Goal: Navigation & Orientation: Find specific page/section

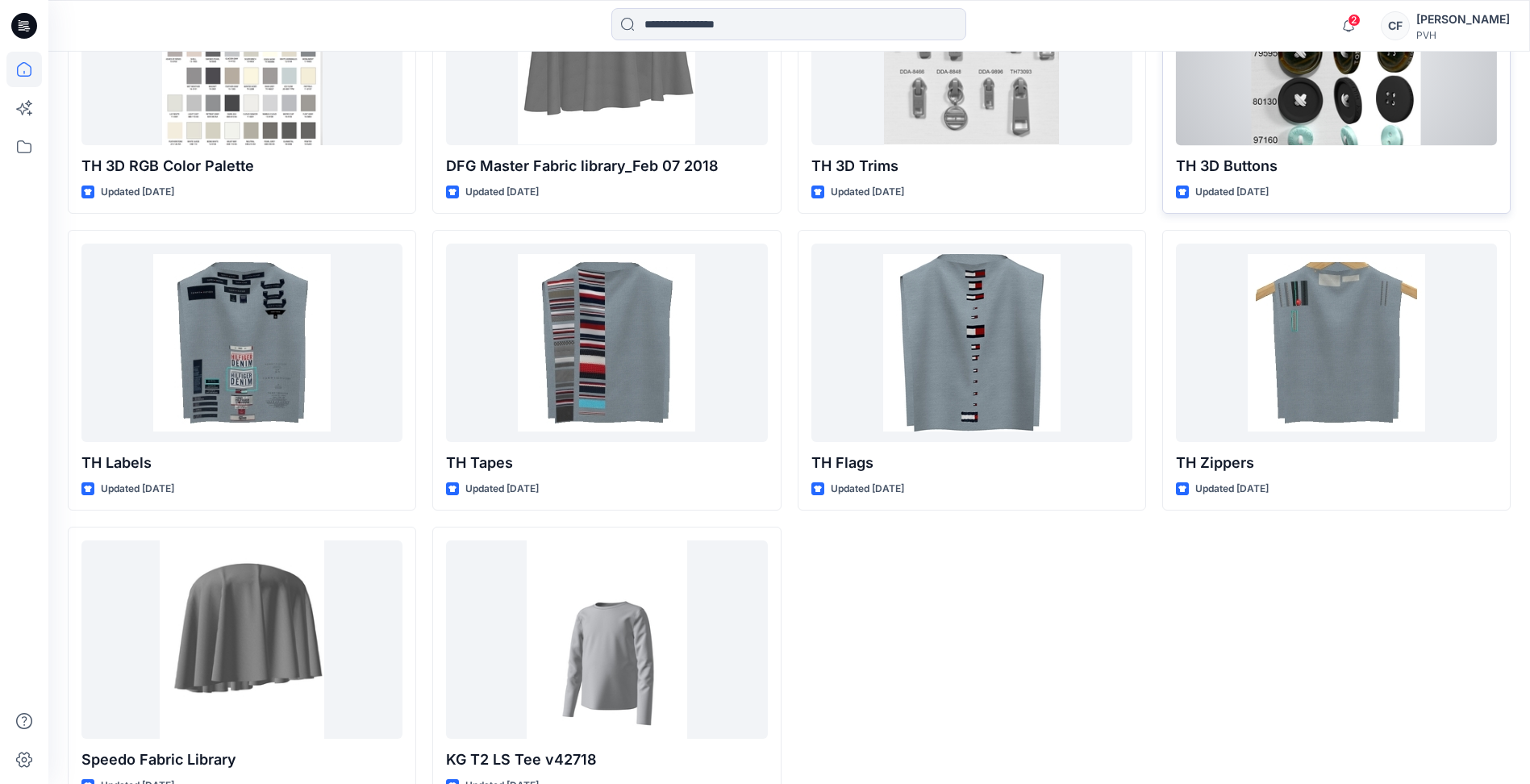
scroll to position [4519, 0]
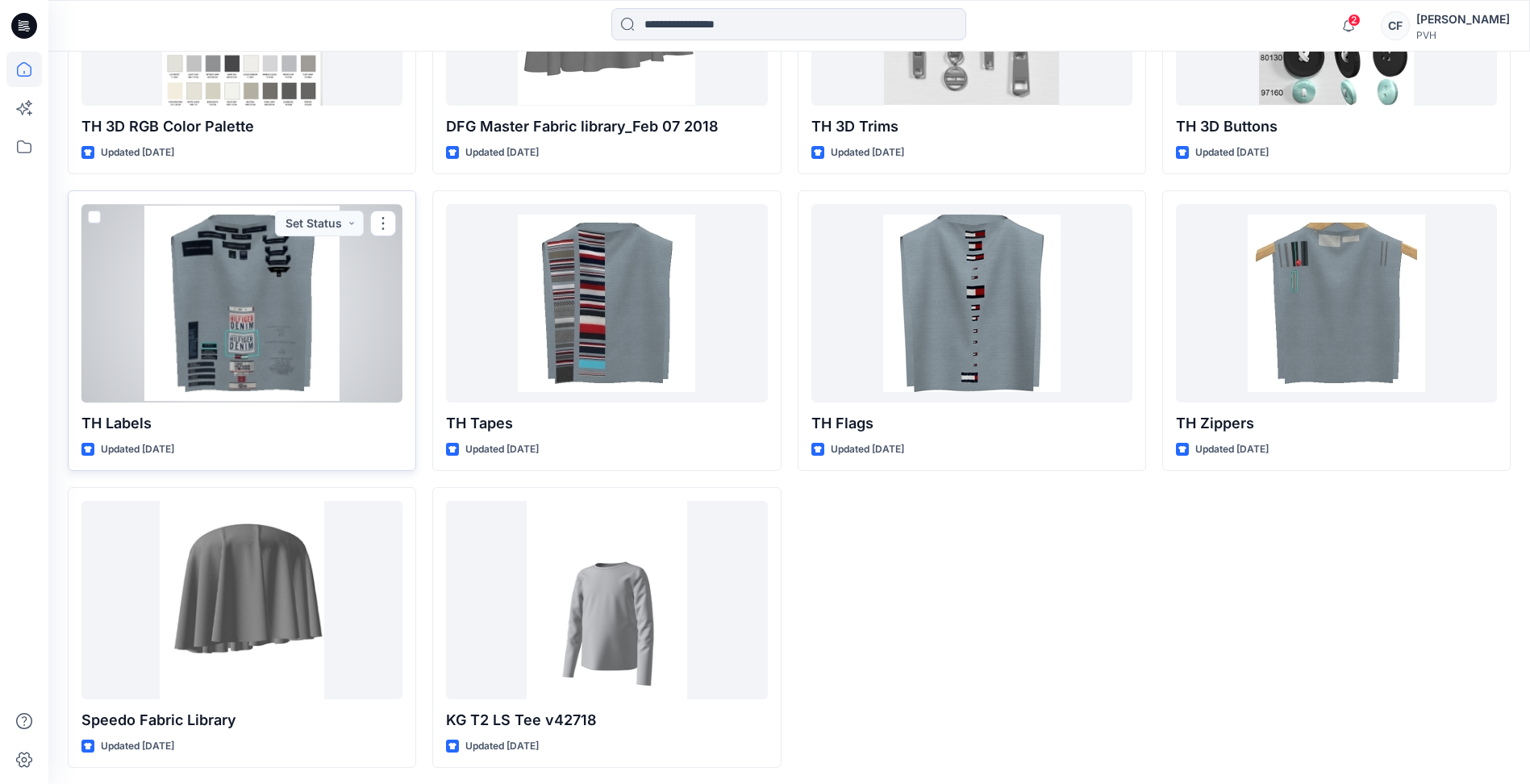
click at [259, 333] on div at bounding box center [242, 303] width 321 height 197
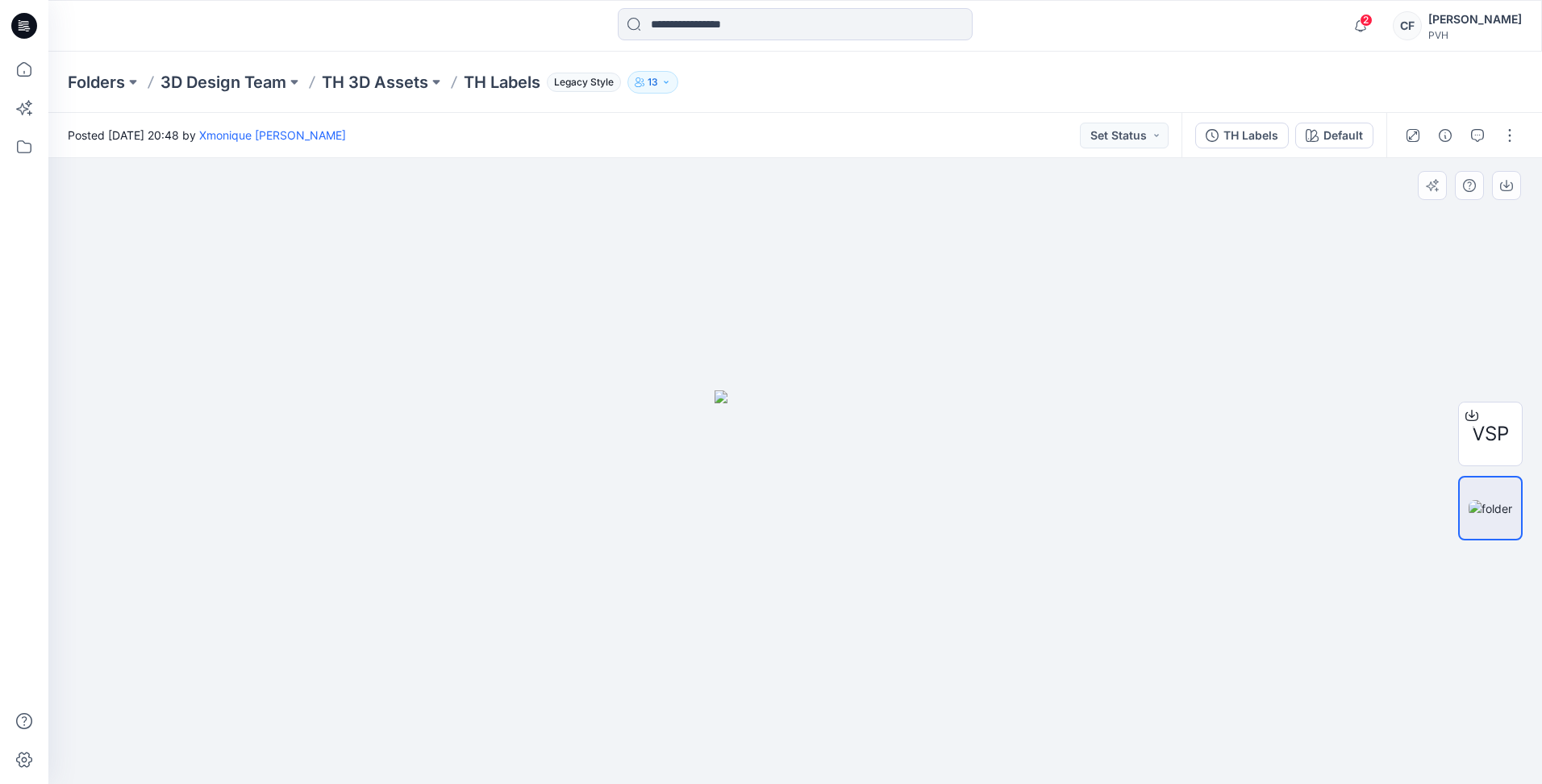
click at [1388, 354] on div at bounding box center [795, 471] width 1493 height 626
click at [1396, 332] on div at bounding box center [795, 471] width 1493 height 626
click at [1487, 505] on img at bounding box center [1490, 509] width 43 height 17
click at [1483, 423] on div at bounding box center [1471, 415] width 25 height 25
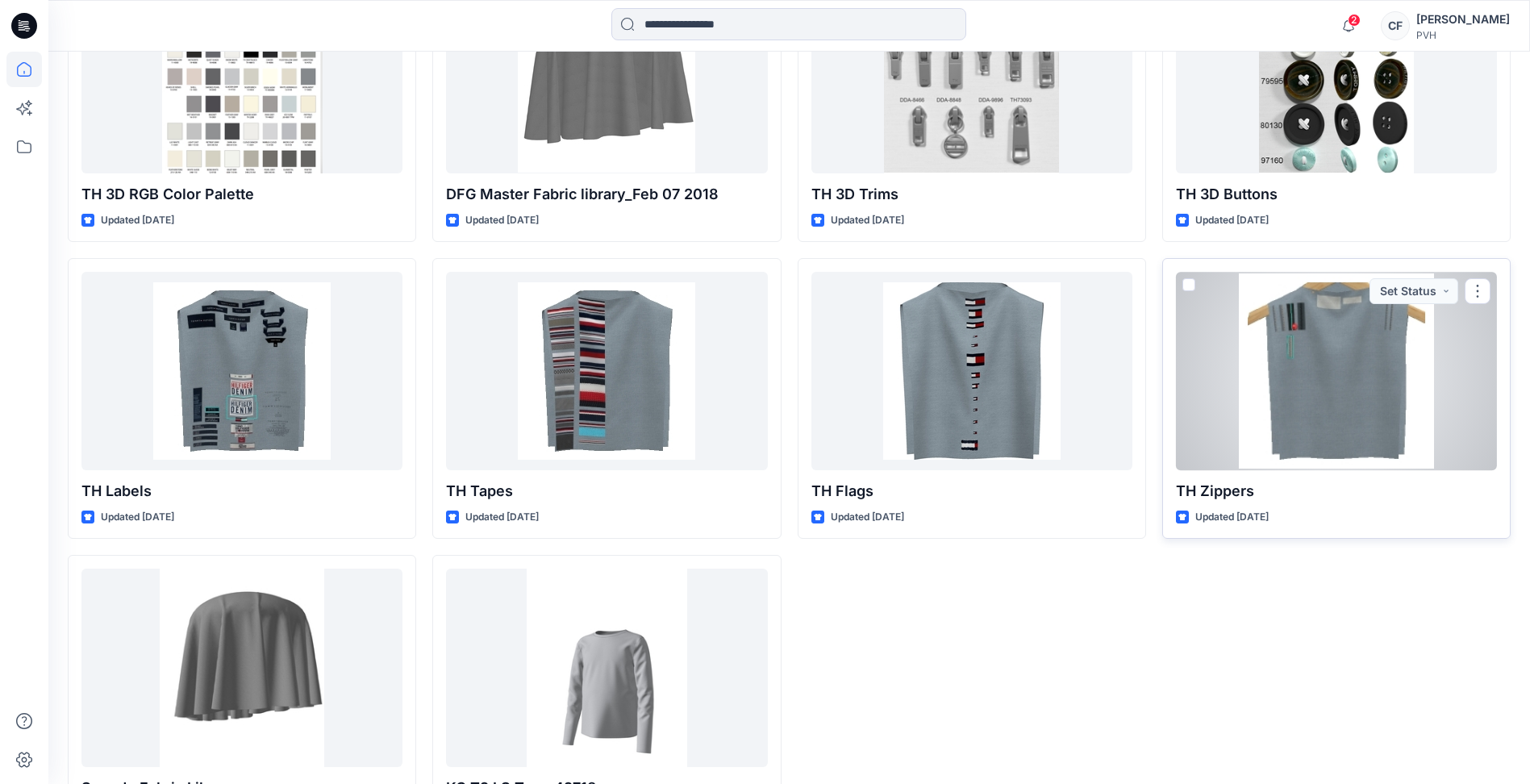
scroll to position [4358, 0]
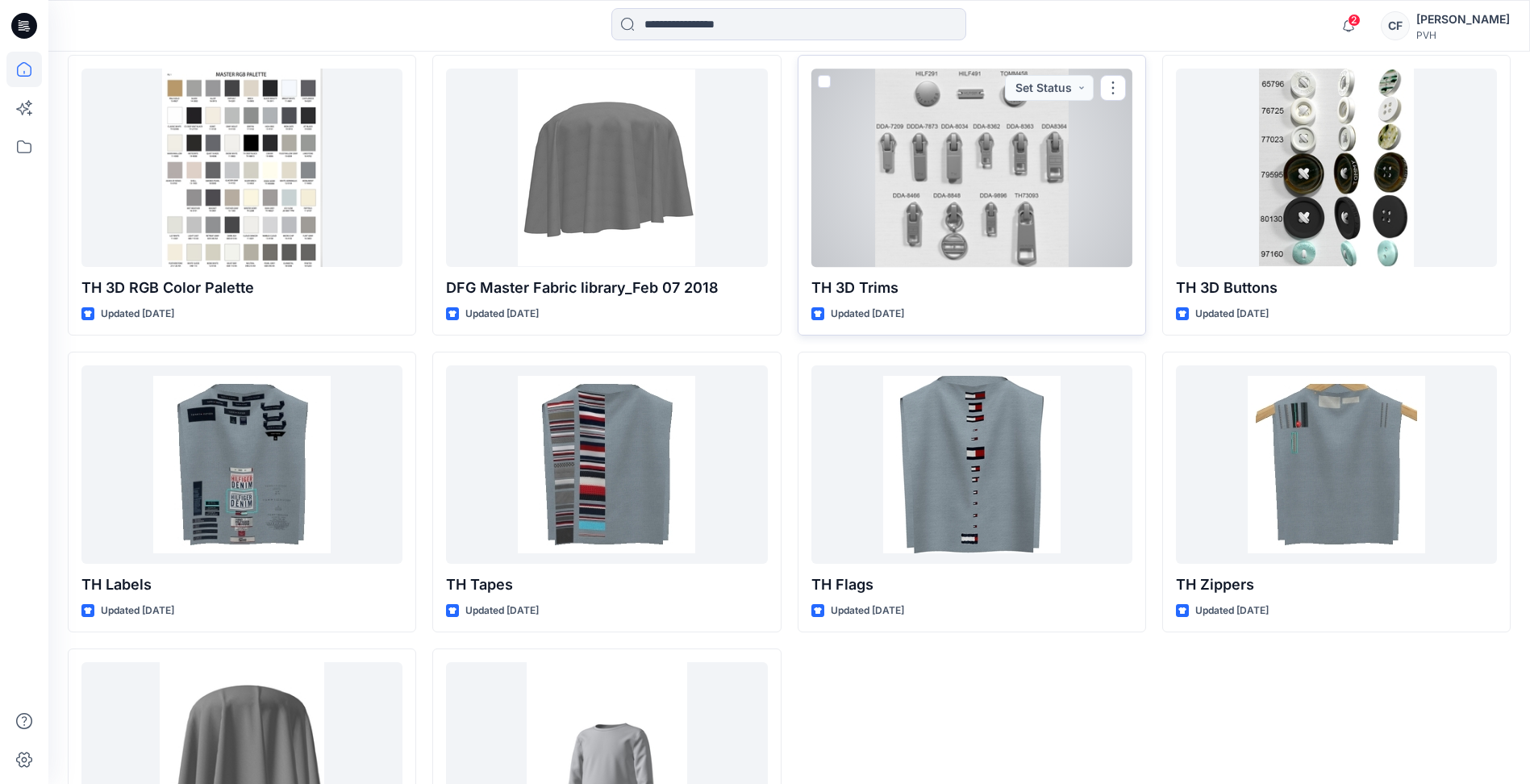
click at [916, 153] on div at bounding box center [971, 167] width 321 height 197
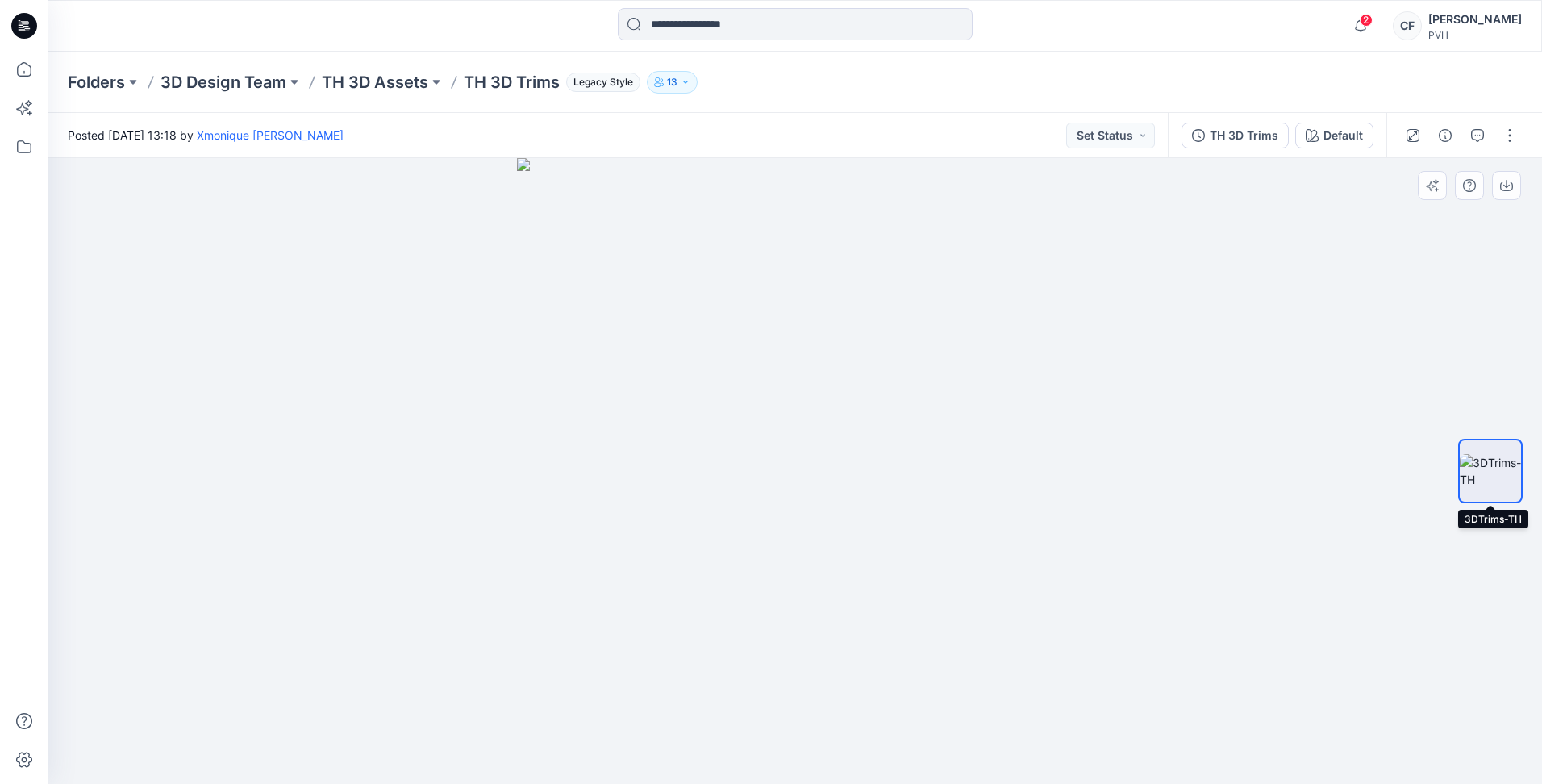
click at [1486, 468] on img at bounding box center [1489, 471] width 61 height 34
click at [1525, 471] on div at bounding box center [1490, 470] width 103 height 403
click at [1500, 558] on div at bounding box center [1490, 470] width 65 height 403
click at [1487, 465] on img at bounding box center [1489, 471] width 61 height 34
click at [1482, 418] on div at bounding box center [1490, 470] width 65 height 403
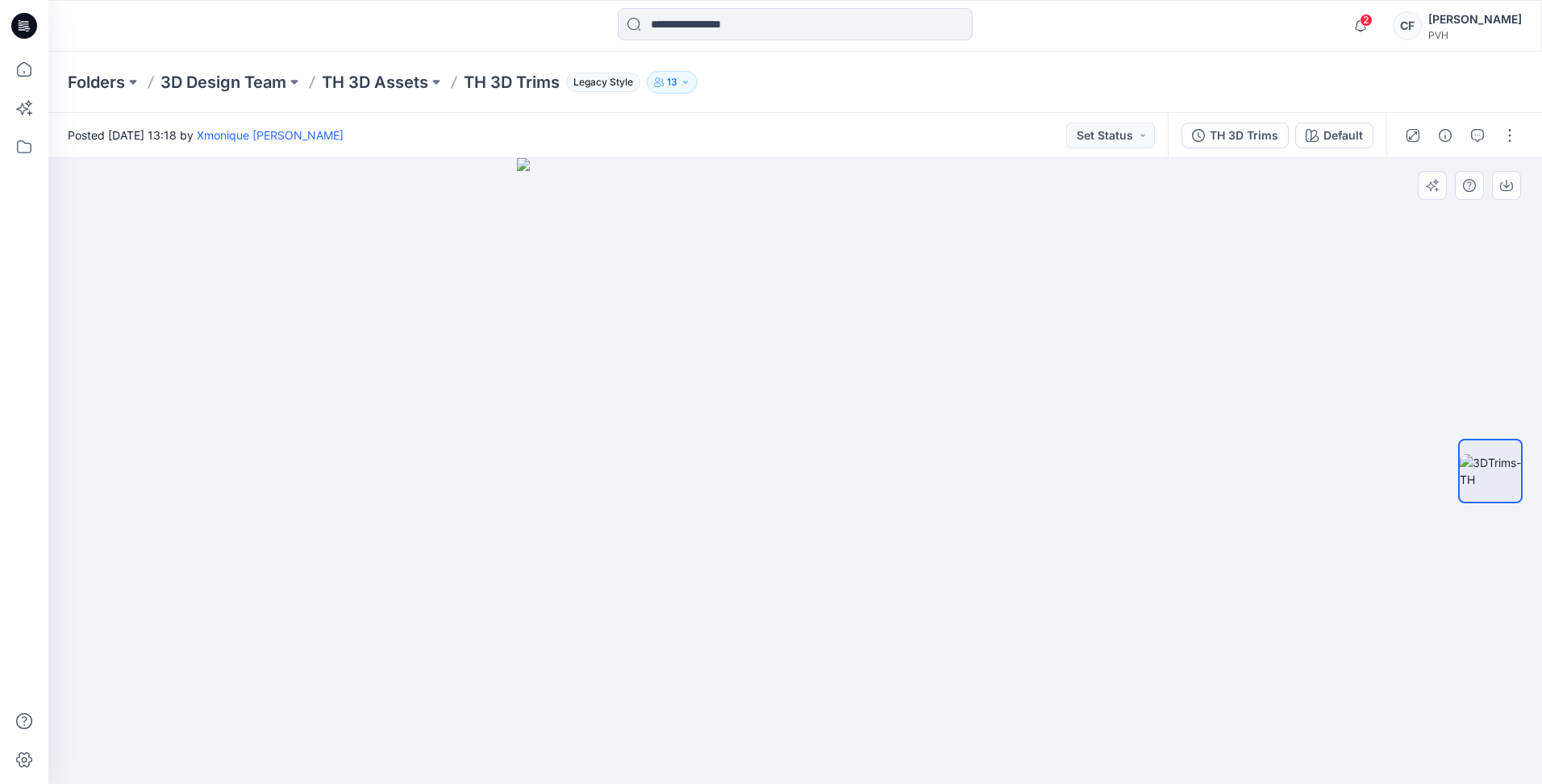
click at [1478, 386] on div at bounding box center [1490, 470] width 65 height 403
click at [888, 313] on img at bounding box center [795, 471] width 557 height 626
click at [883, 470] on img at bounding box center [795, 471] width 557 height 626
click at [801, 561] on img at bounding box center [795, 471] width 557 height 626
click at [1488, 454] on img at bounding box center [1489, 471] width 61 height 34
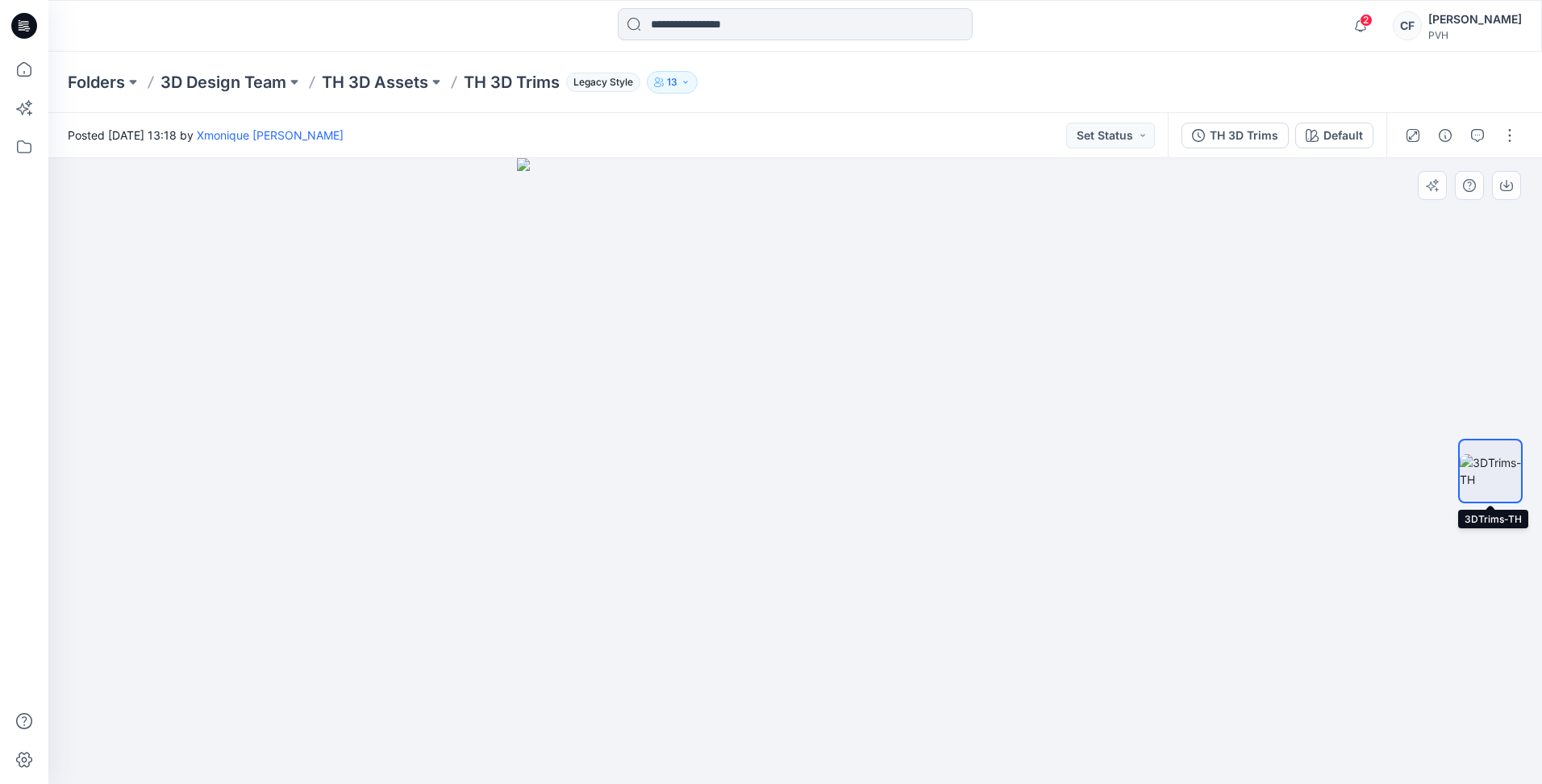
click at [1488, 454] on img at bounding box center [1489, 471] width 61 height 34
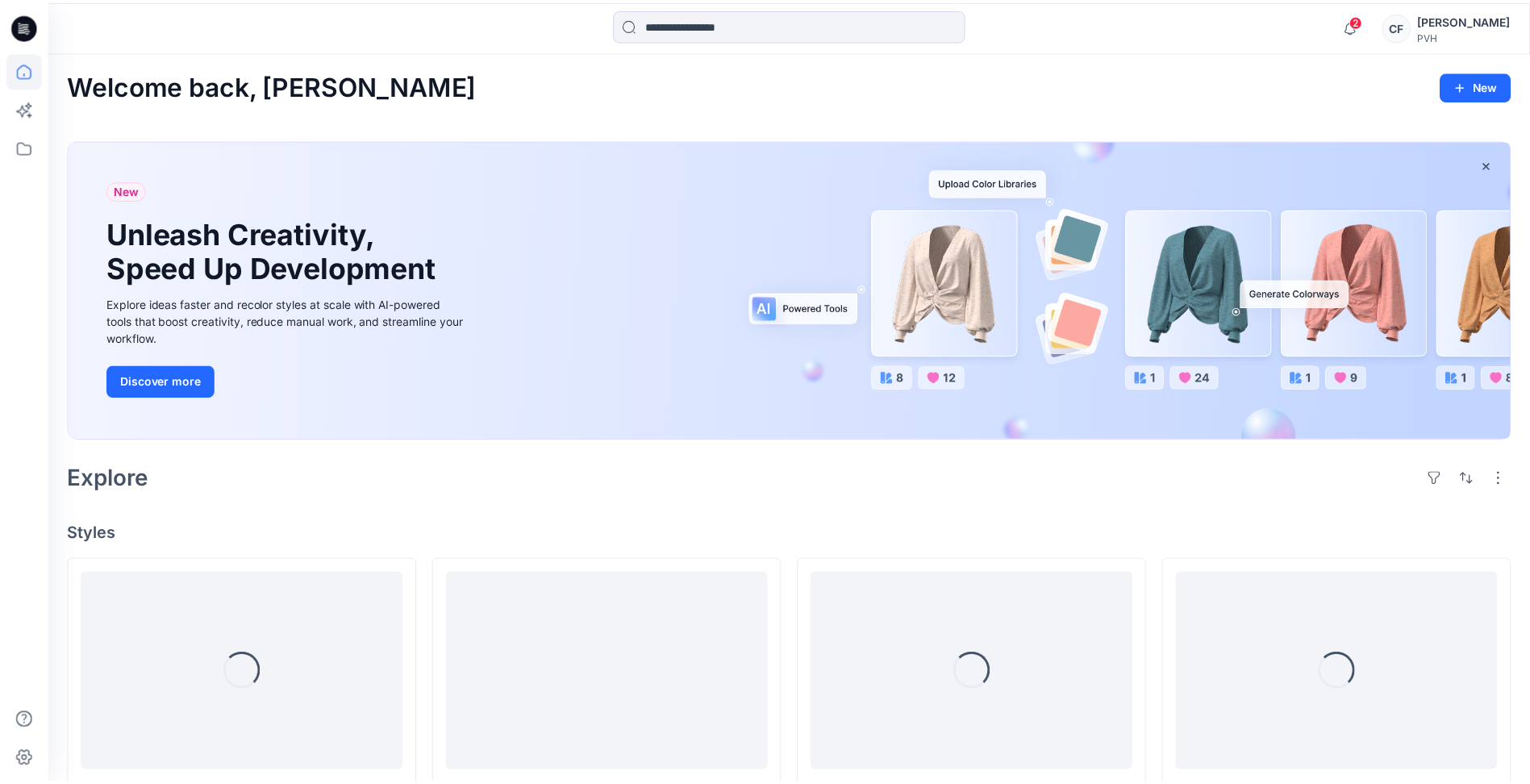
scroll to position [4358, 0]
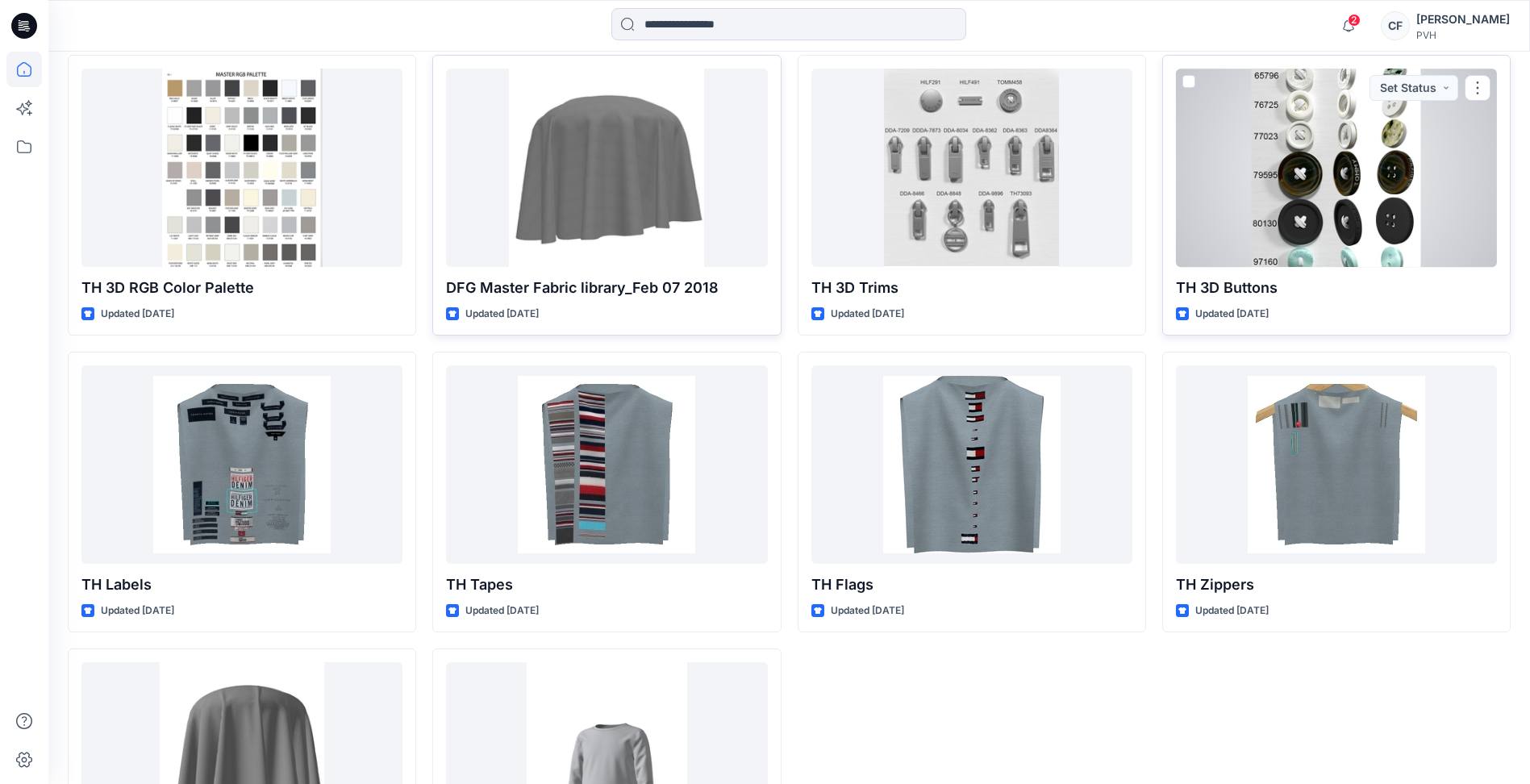
click at [1321, 210] on div at bounding box center [1335, 167] width 321 height 197
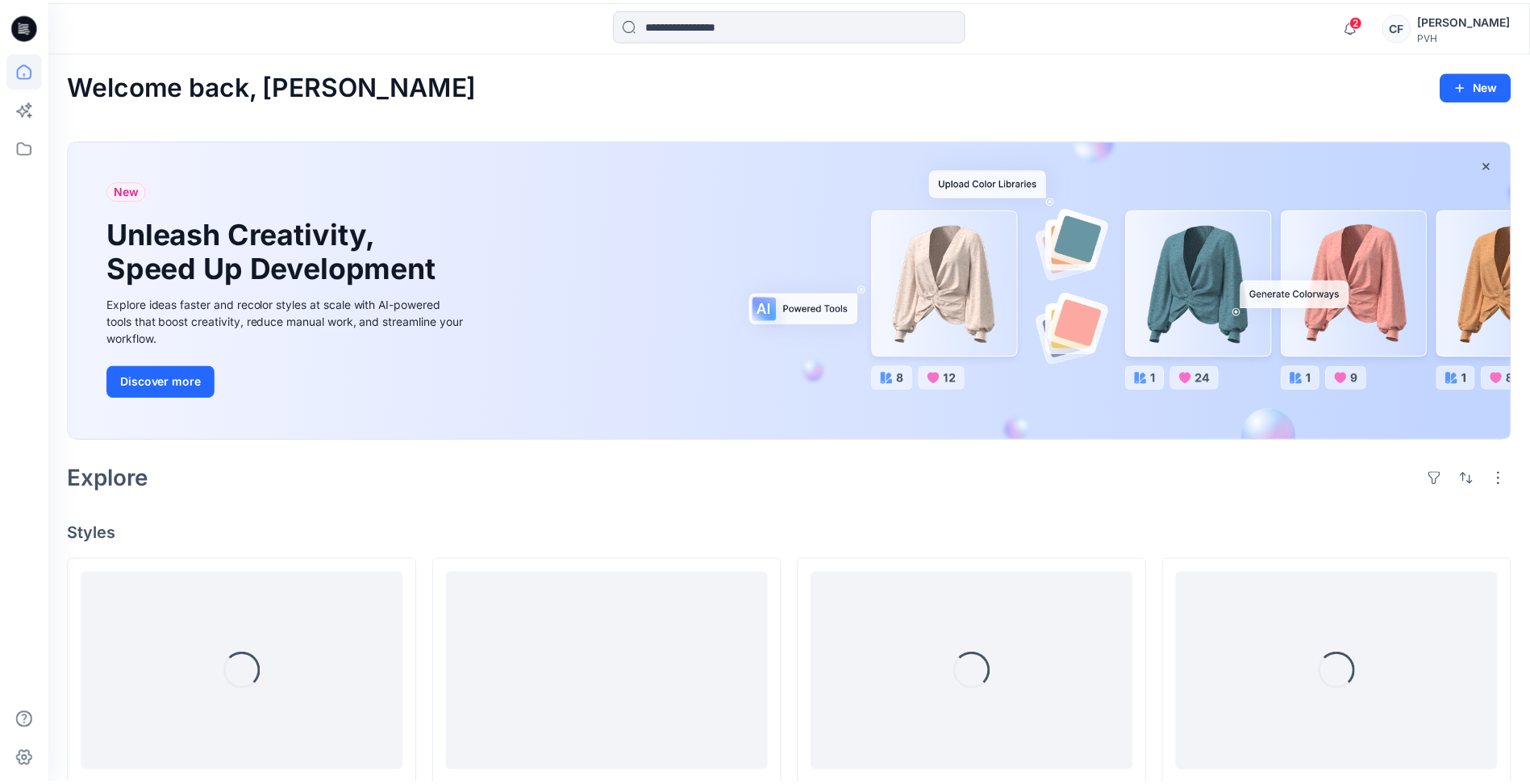
scroll to position [4358, 0]
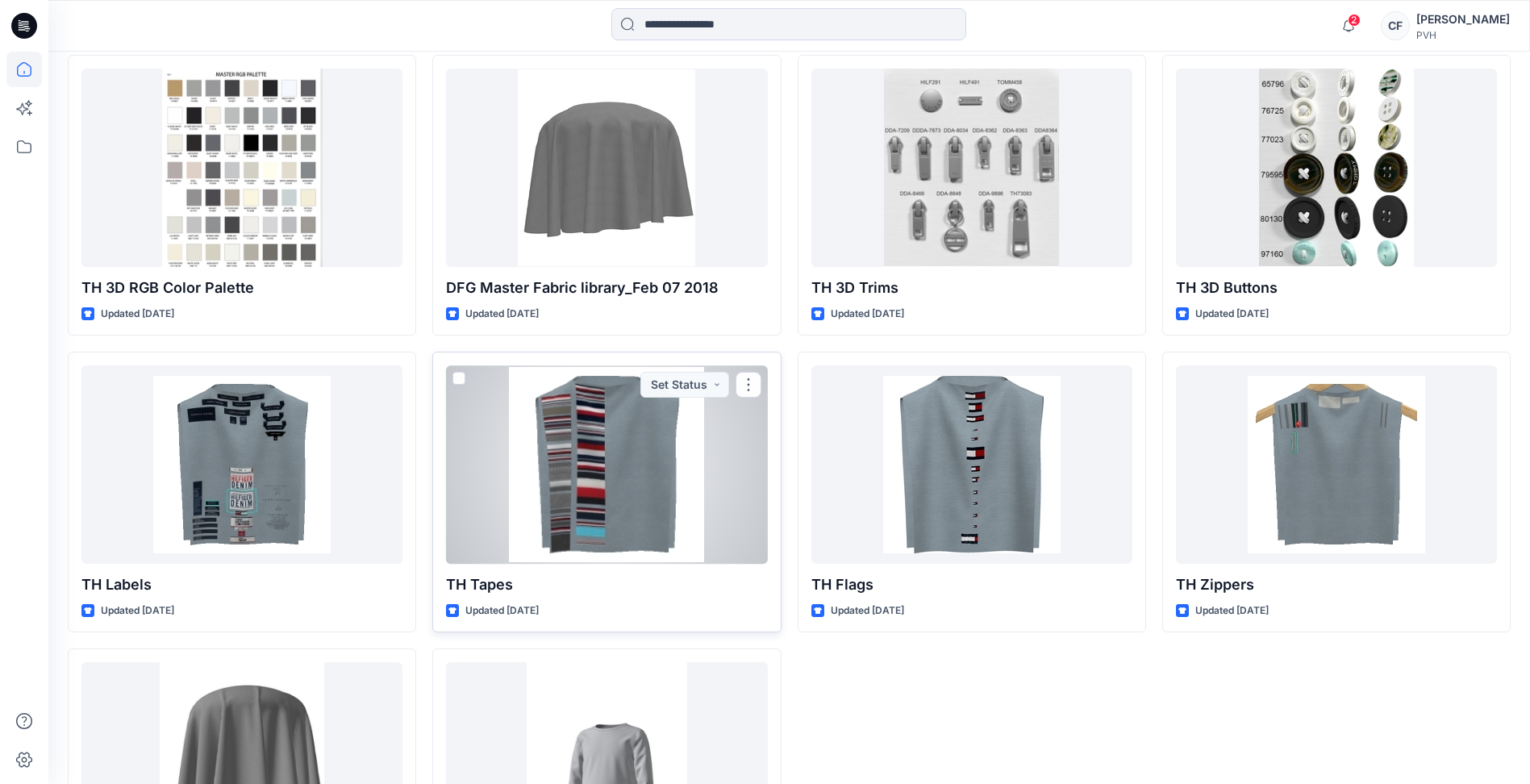
click at [624, 452] on div at bounding box center [606, 464] width 321 height 197
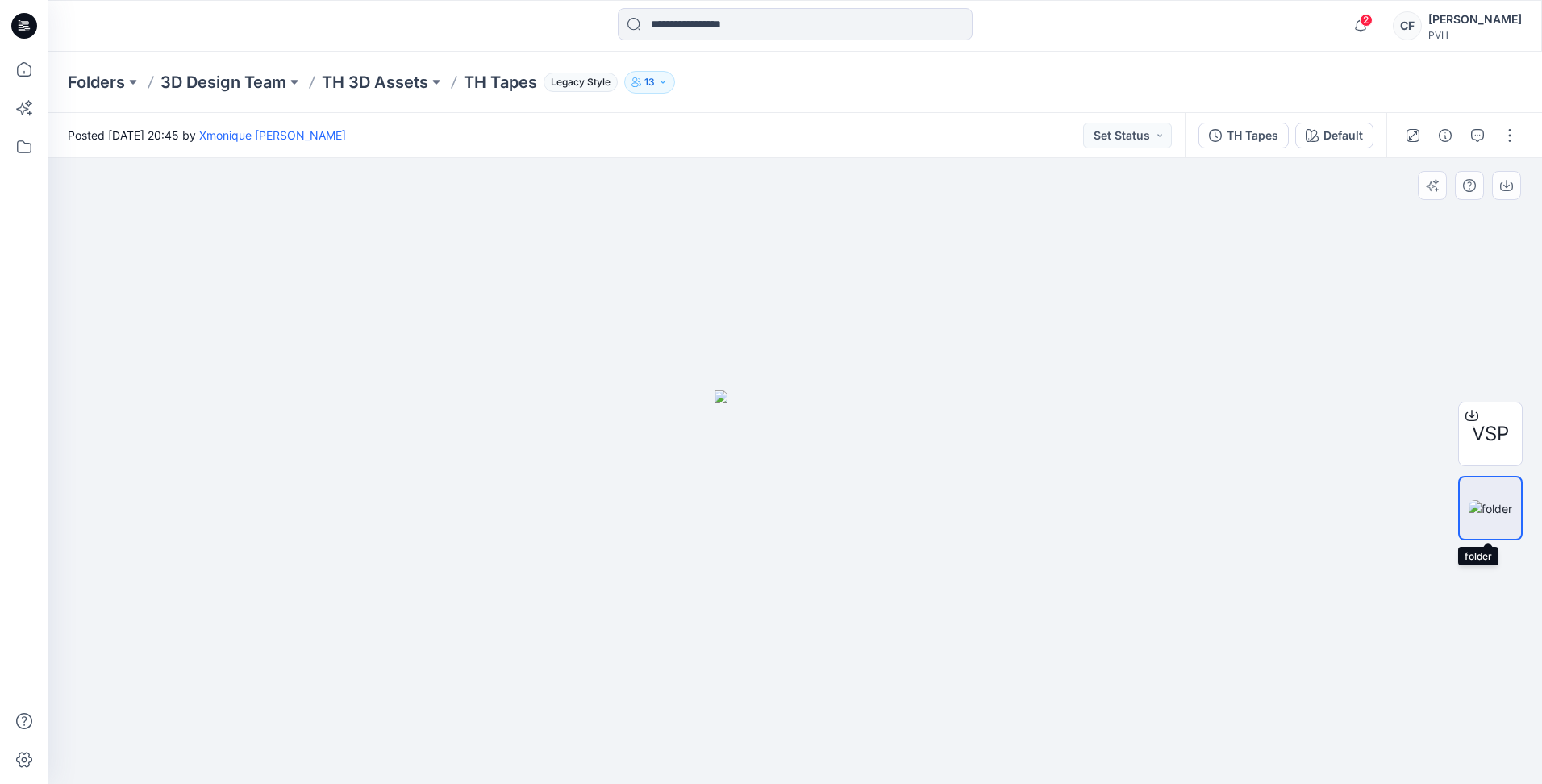
click at [1488, 506] on img at bounding box center [1490, 509] width 43 height 17
click at [1487, 443] on span "VSP" at bounding box center [1489, 433] width 37 height 29
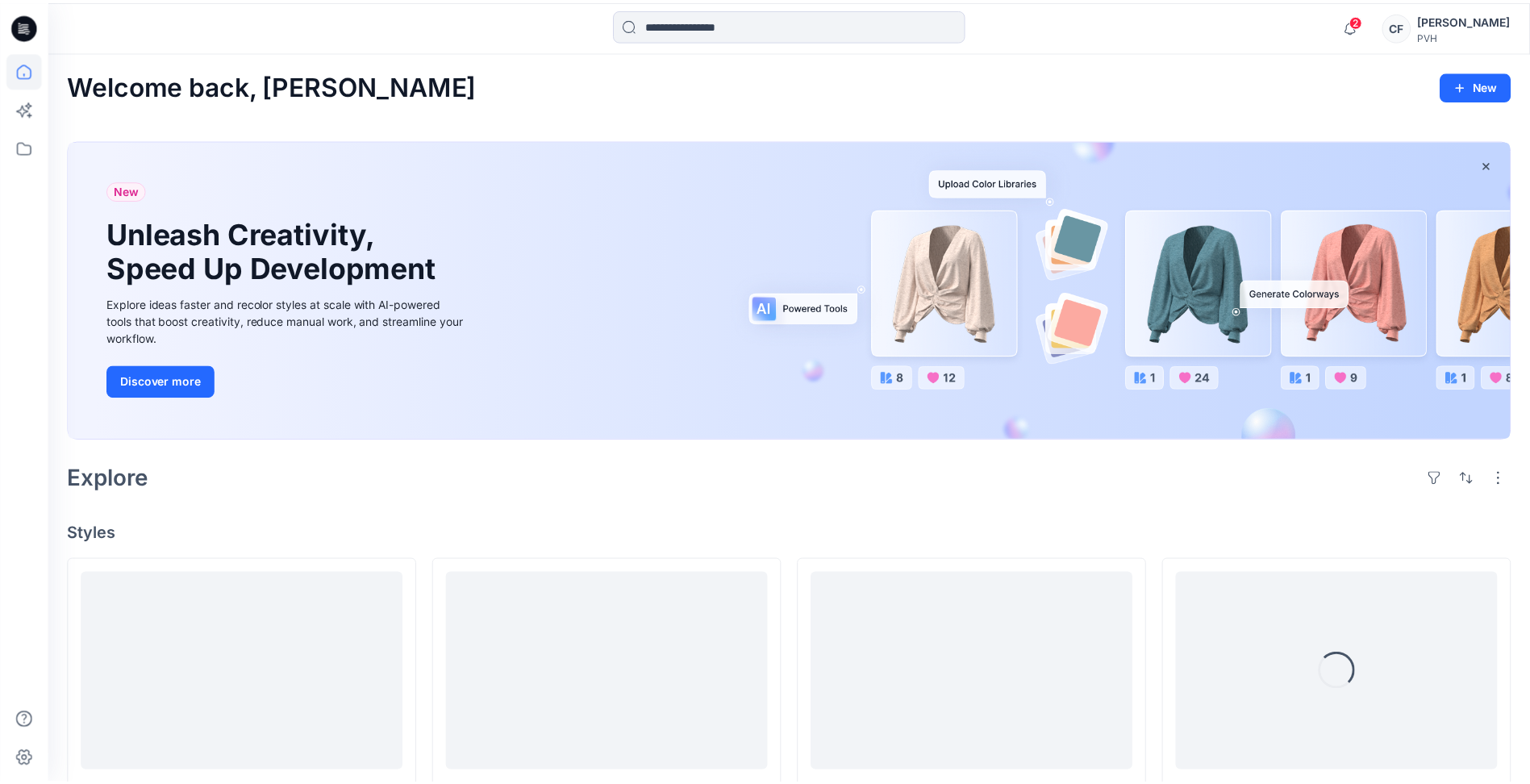
scroll to position [4358, 0]
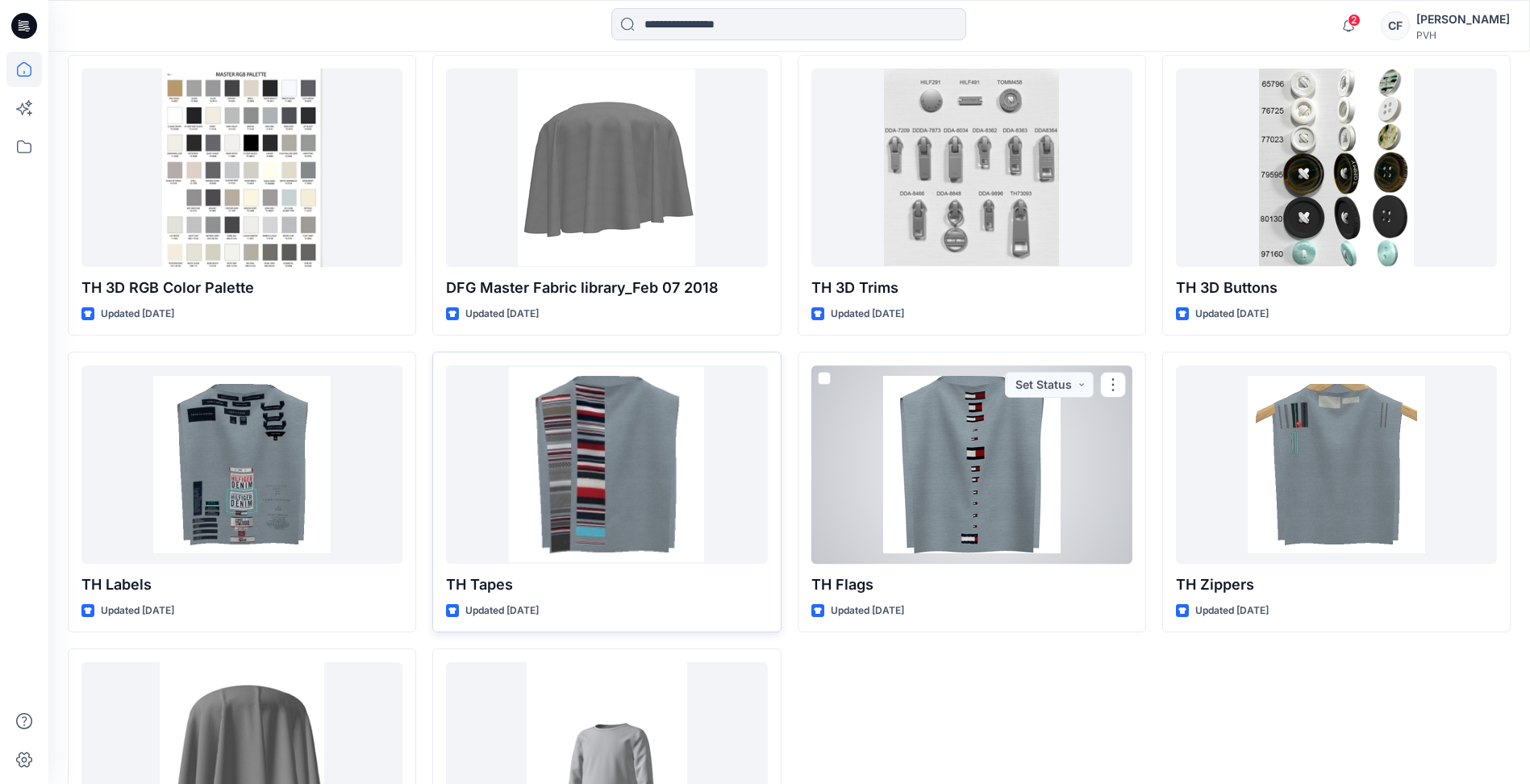
click at [932, 467] on div at bounding box center [971, 464] width 321 height 197
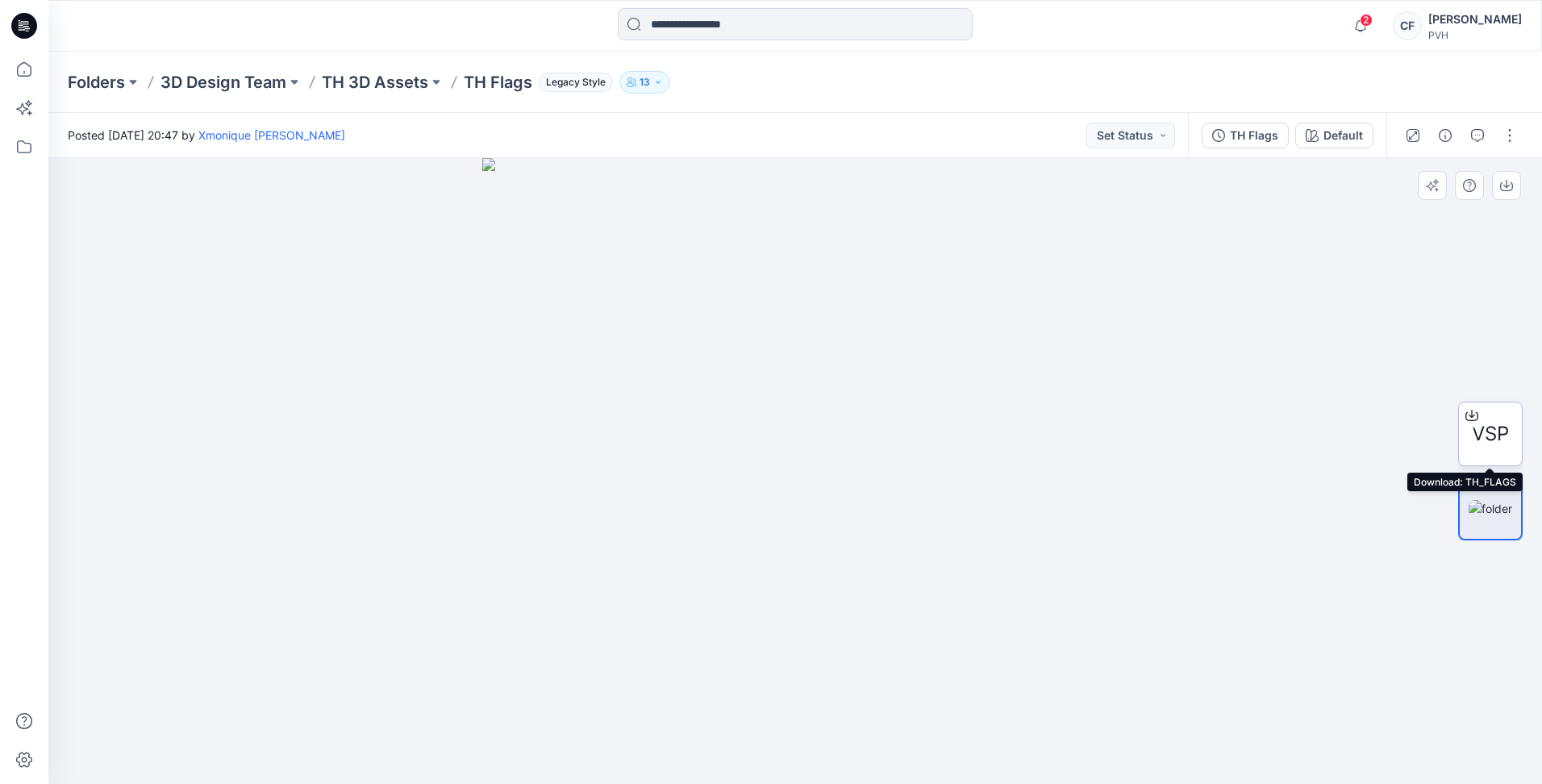
click at [1480, 427] on div at bounding box center [1471, 415] width 25 height 25
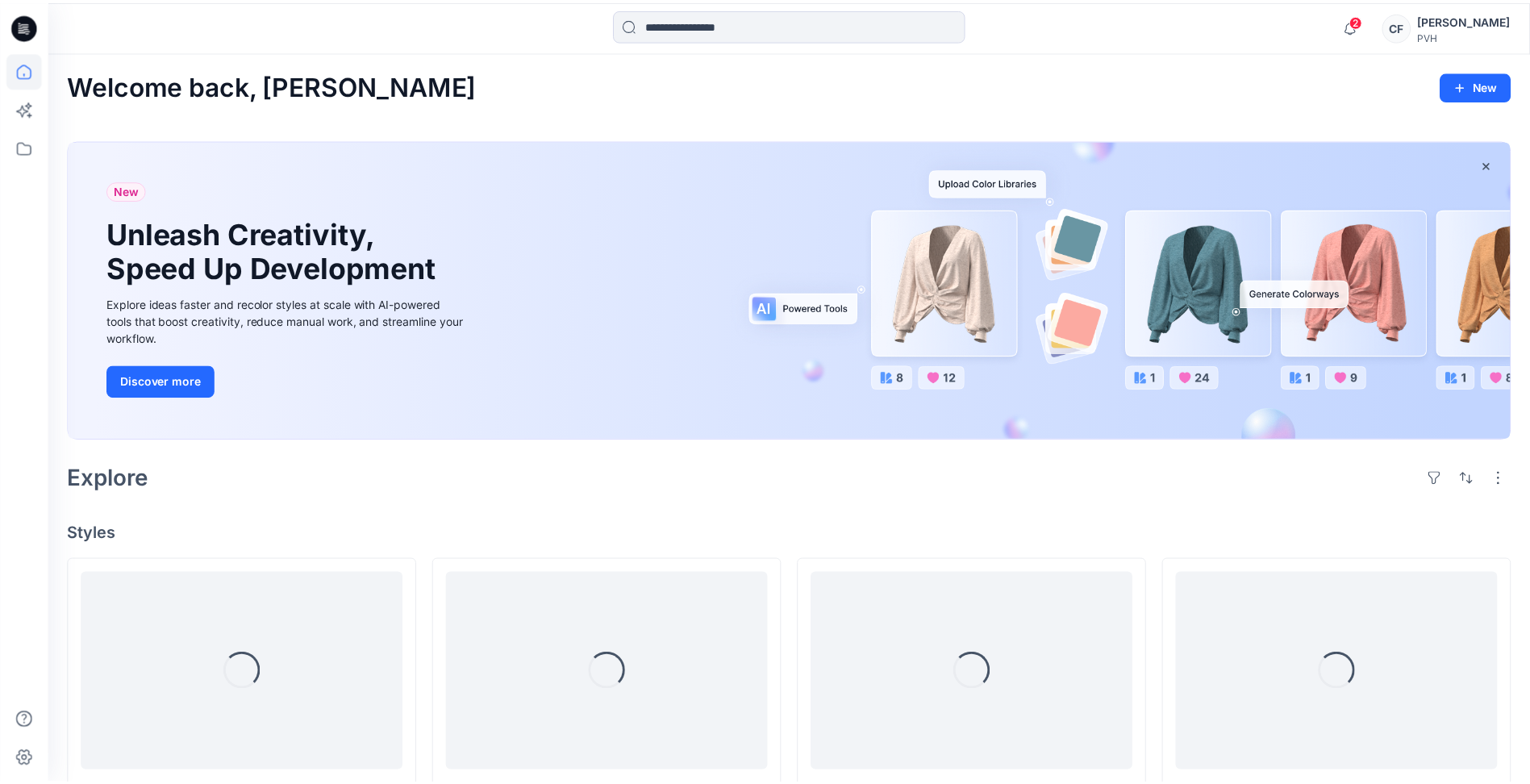
scroll to position [4358, 0]
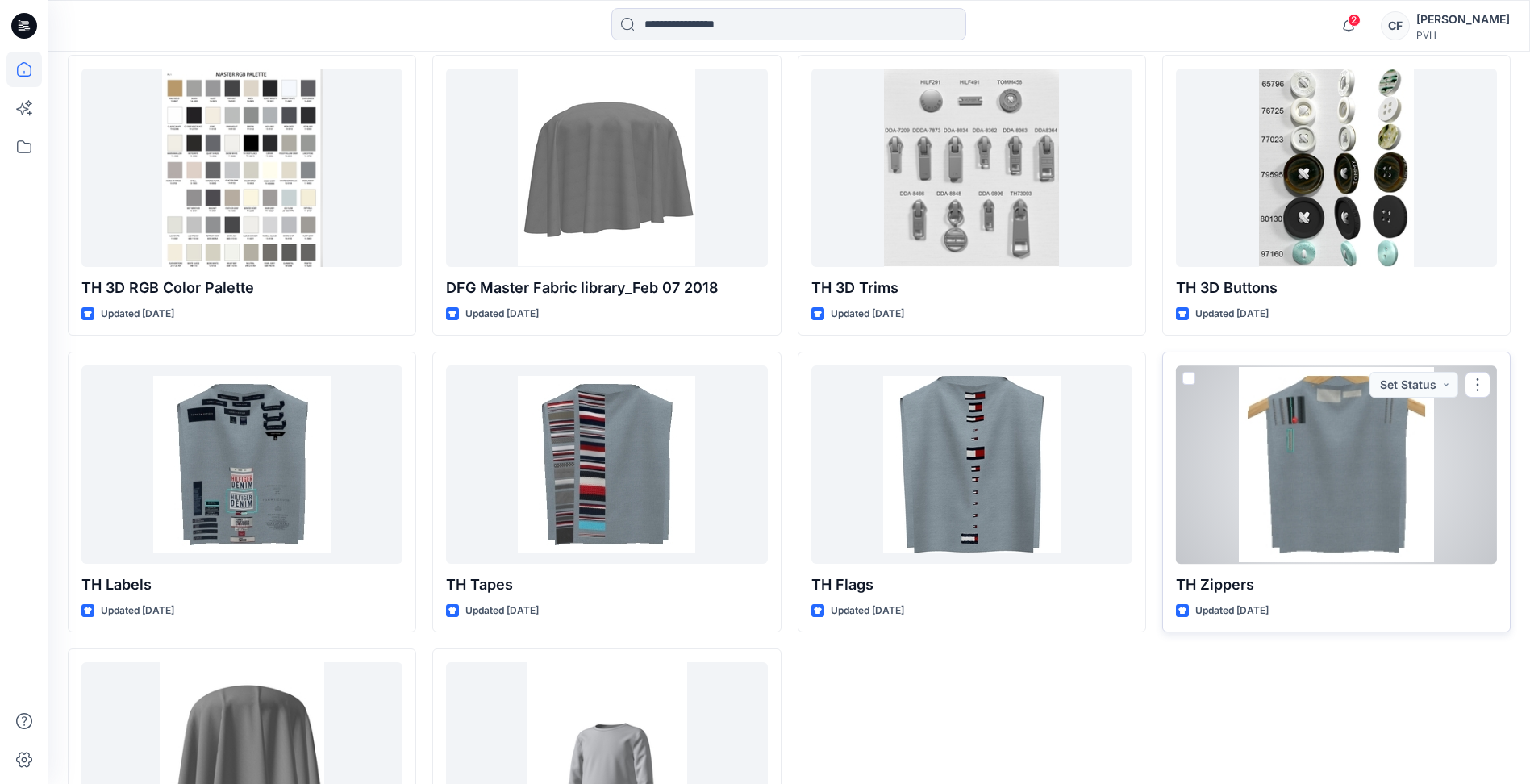
click at [1323, 439] on div at bounding box center [1335, 464] width 321 height 197
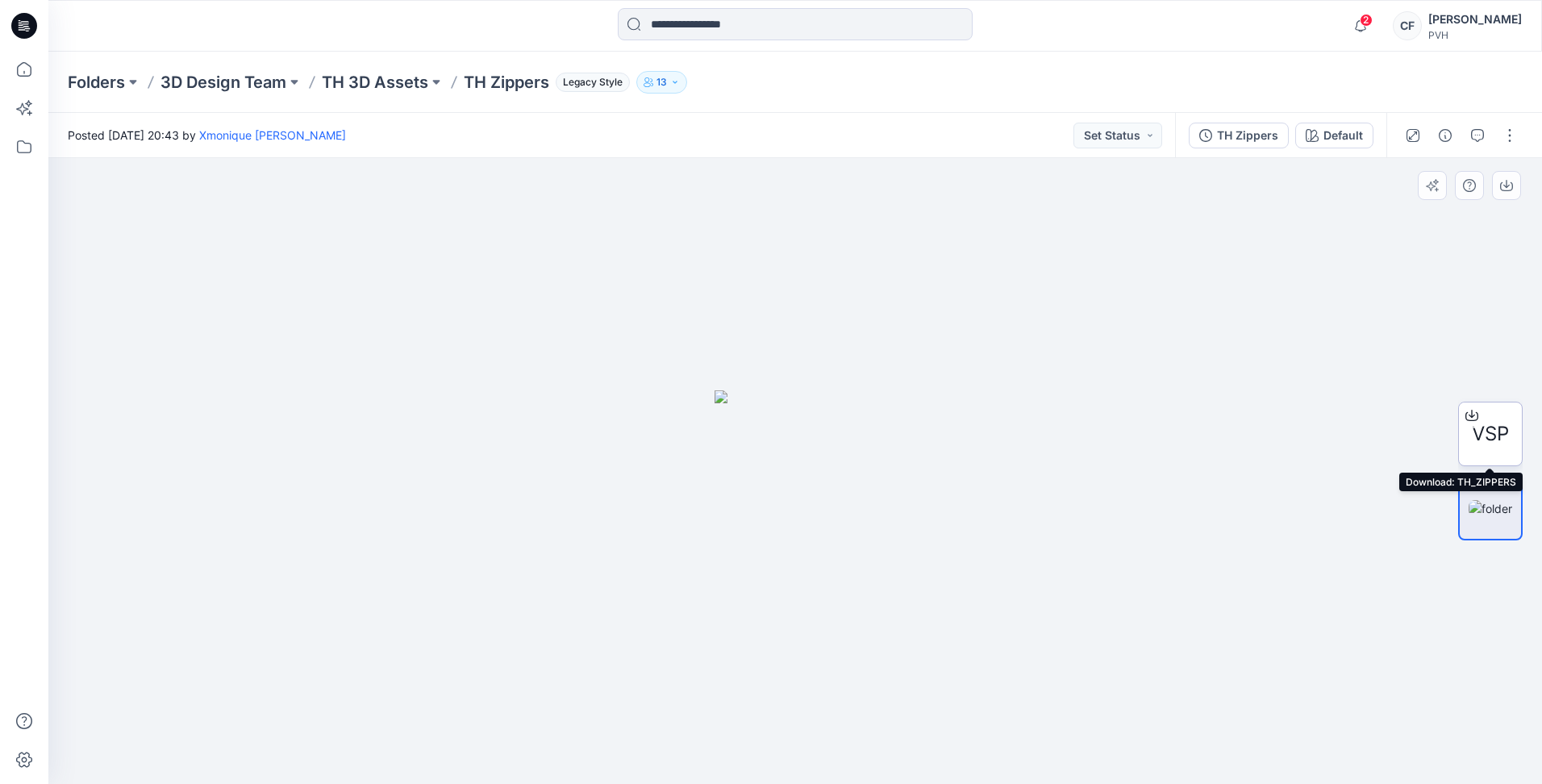
click at [1498, 427] on span "VSP" at bounding box center [1489, 433] width 37 height 29
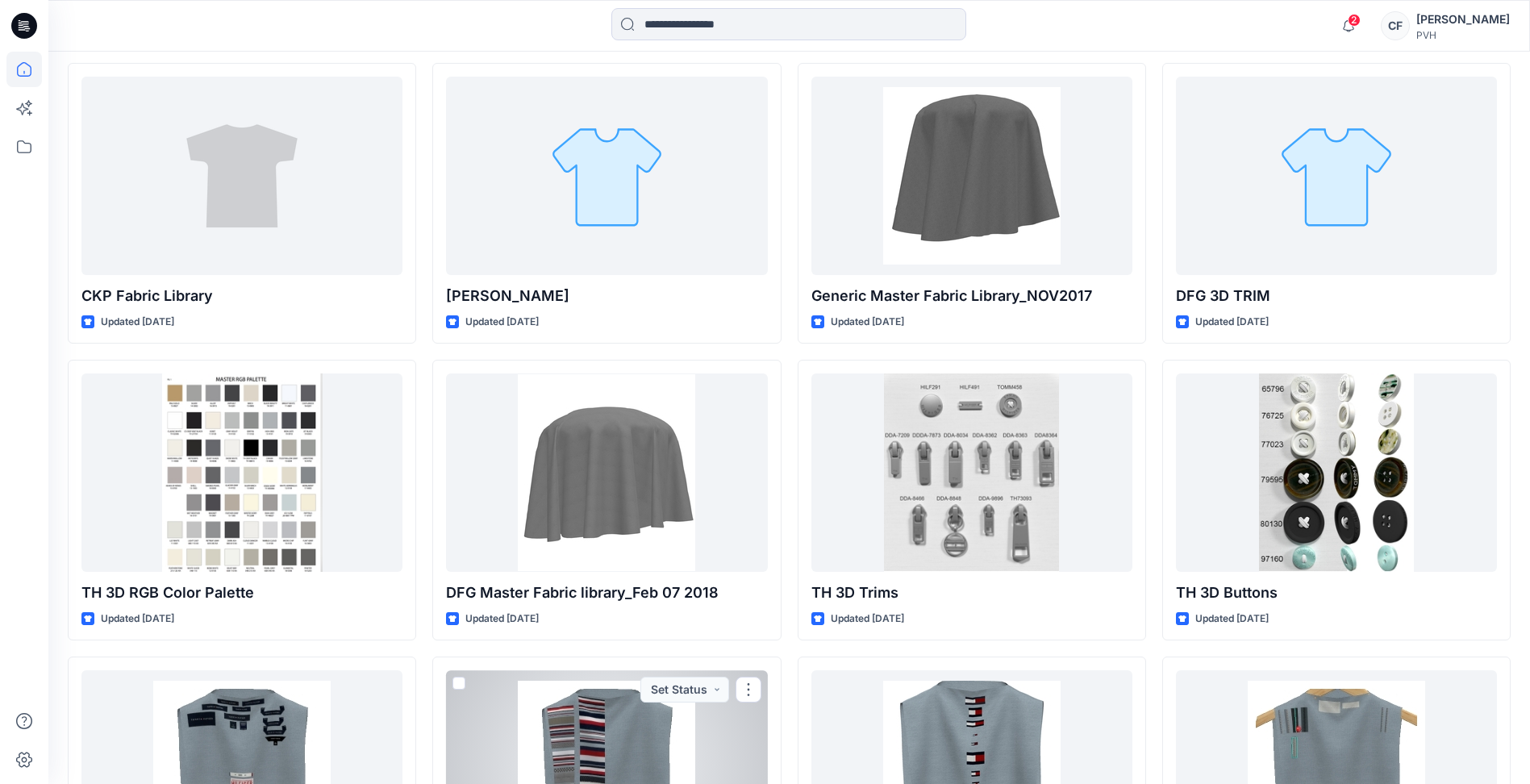
scroll to position [3958, 0]
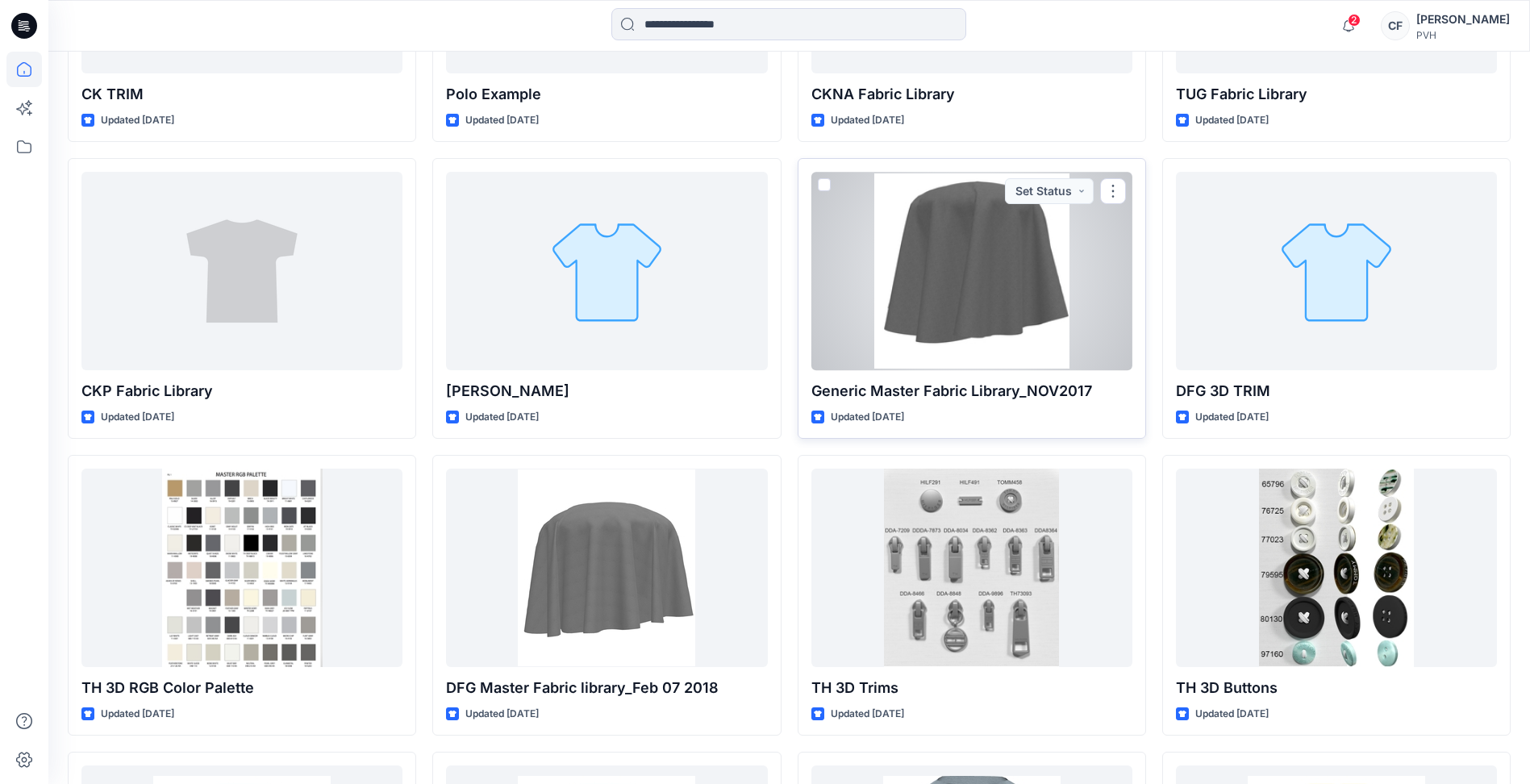
click at [958, 334] on div at bounding box center [971, 271] width 321 height 197
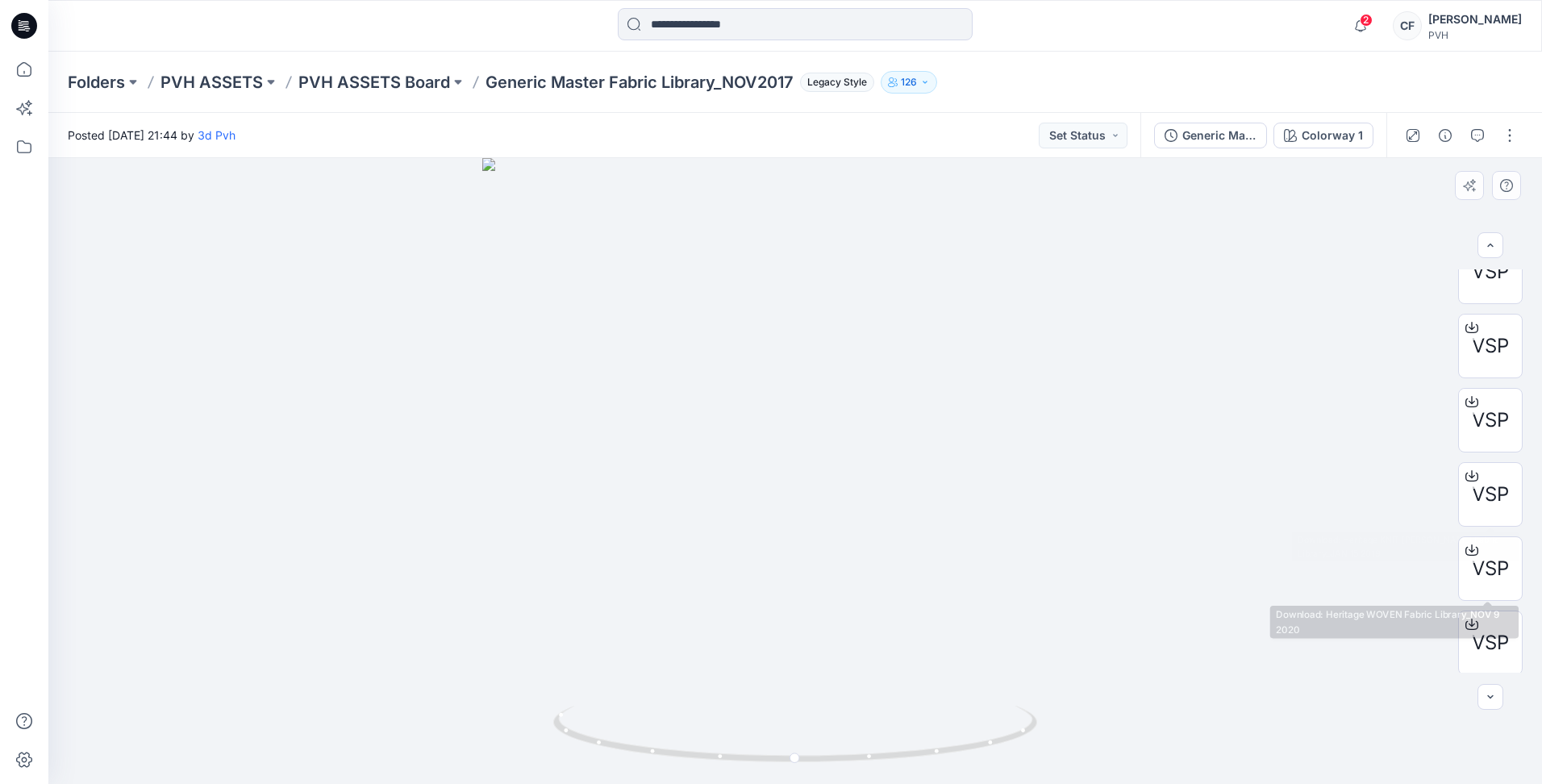
scroll to position [106, 0]
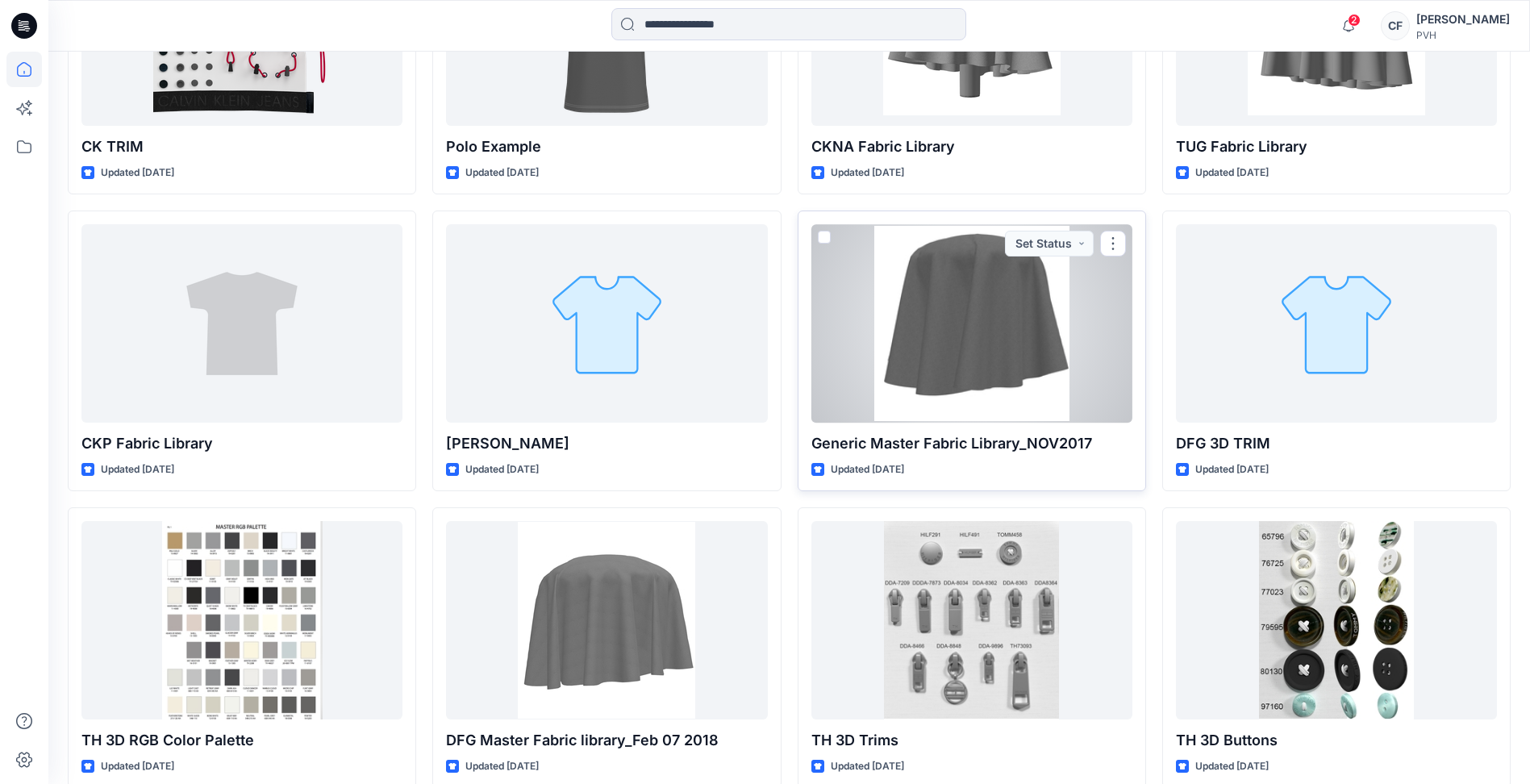
scroll to position [3877, 0]
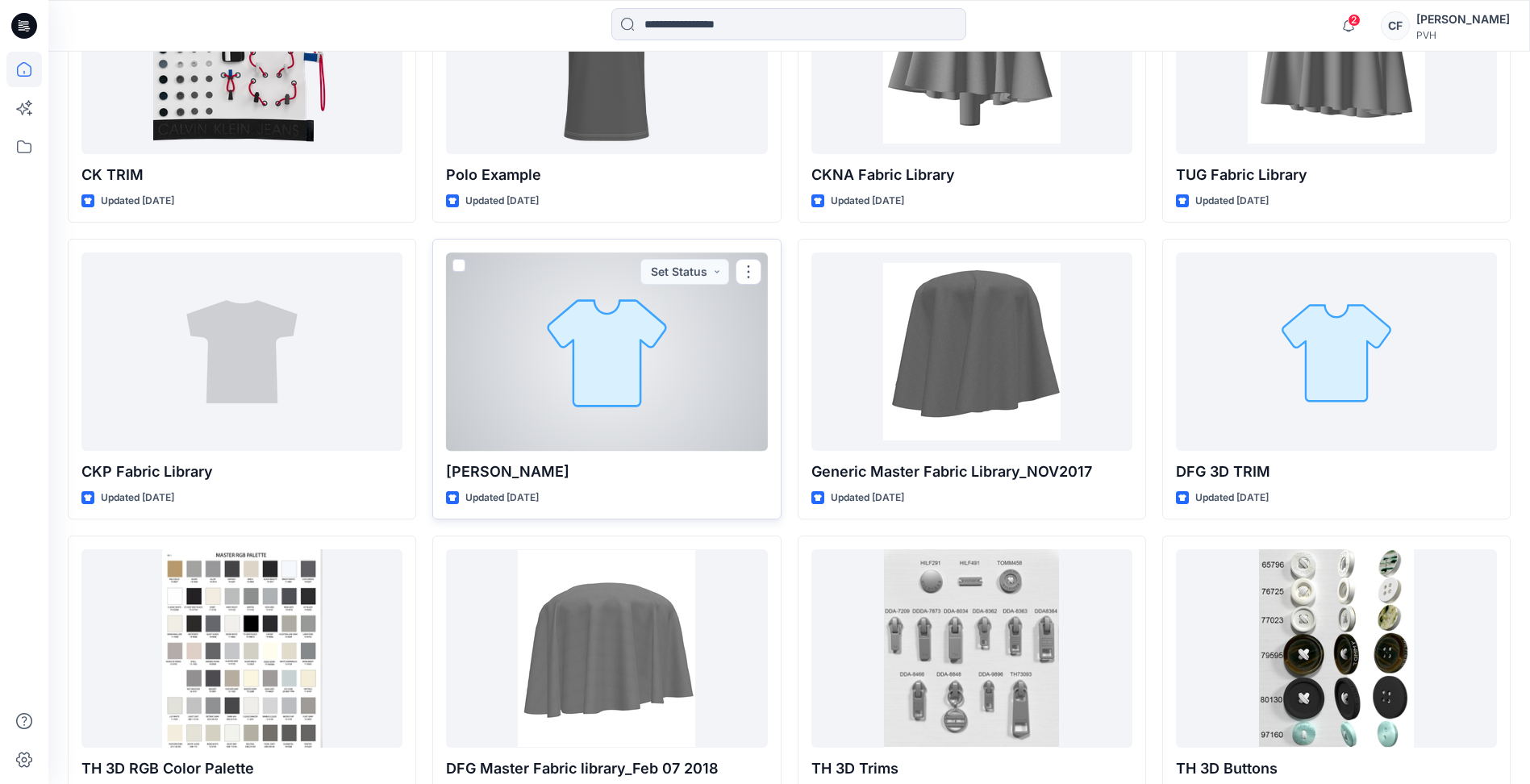
click at [622, 329] on div at bounding box center [606, 351] width 321 height 197
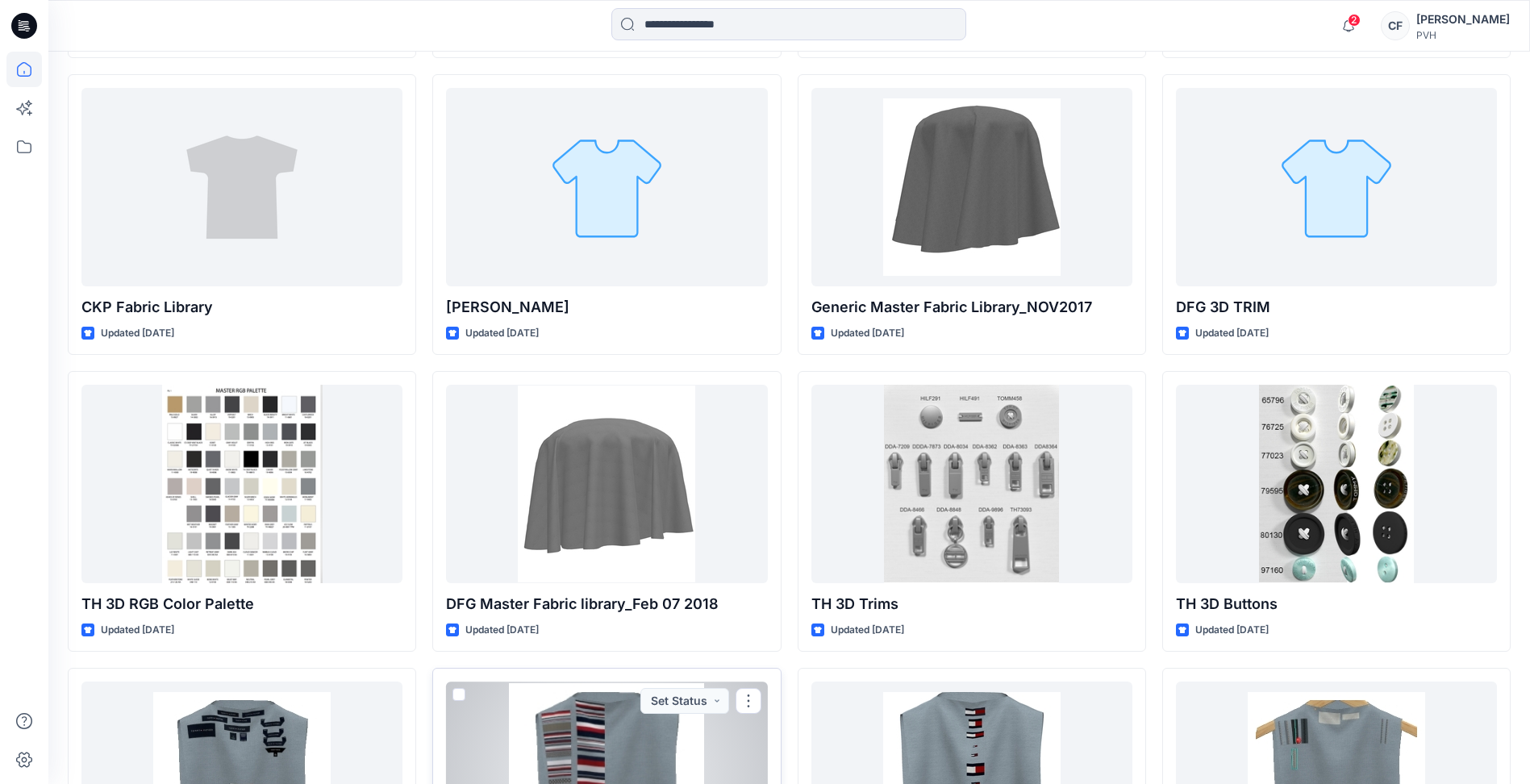
scroll to position [3958, 0]
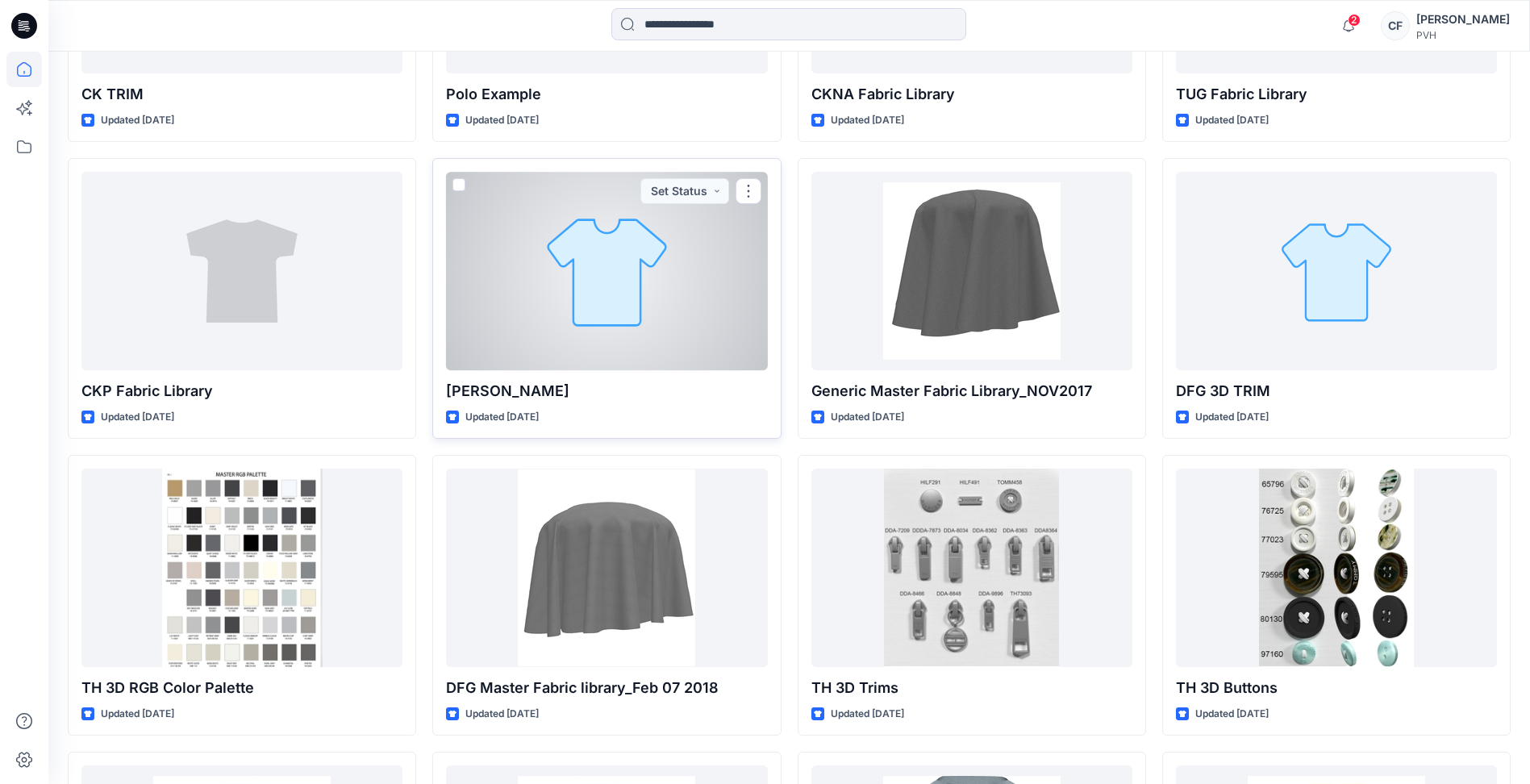
click at [592, 335] on div at bounding box center [606, 271] width 321 height 197
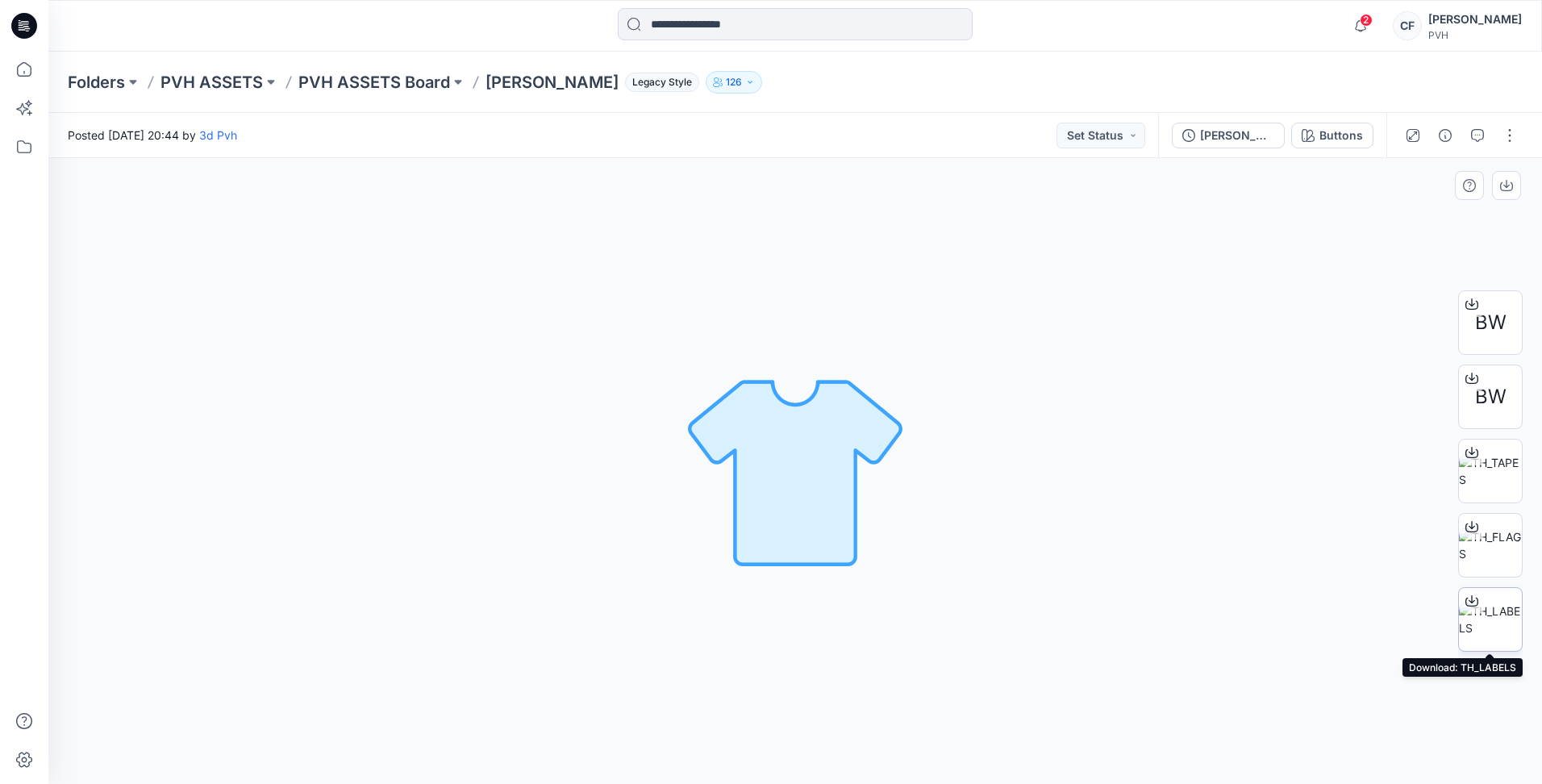
click at [1471, 602] on icon at bounding box center [1471, 599] width 7 height 8
click at [1469, 525] on icon at bounding box center [1471, 526] width 13 height 13
click at [1474, 449] on icon at bounding box center [1471, 452] width 13 height 13
click at [1485, 388] on span "BW" at bounding box center [1490, 397] width 31 height 29
click at [1493, 311] on span "BW" at bounding box center [1490, 322] width 31 height 29
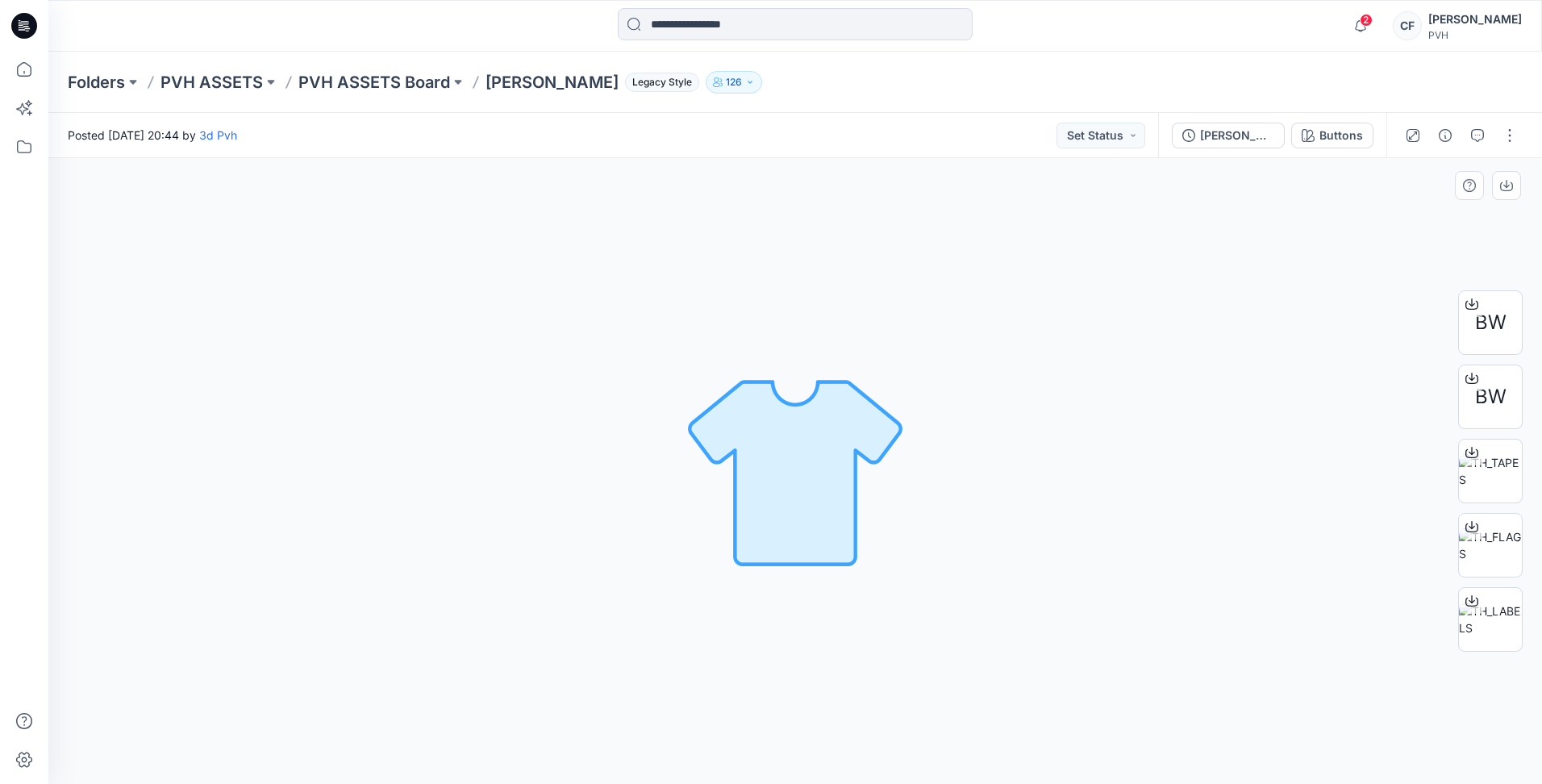
click at [938, 699] on div "Buttons Loading... Material Properties Loading..." at bounding box center [795, 471] width 1493 height 626
click at [383, 87] on p "PVH ASSETS Board" at bounding box center [373, 82] width 151 height 23
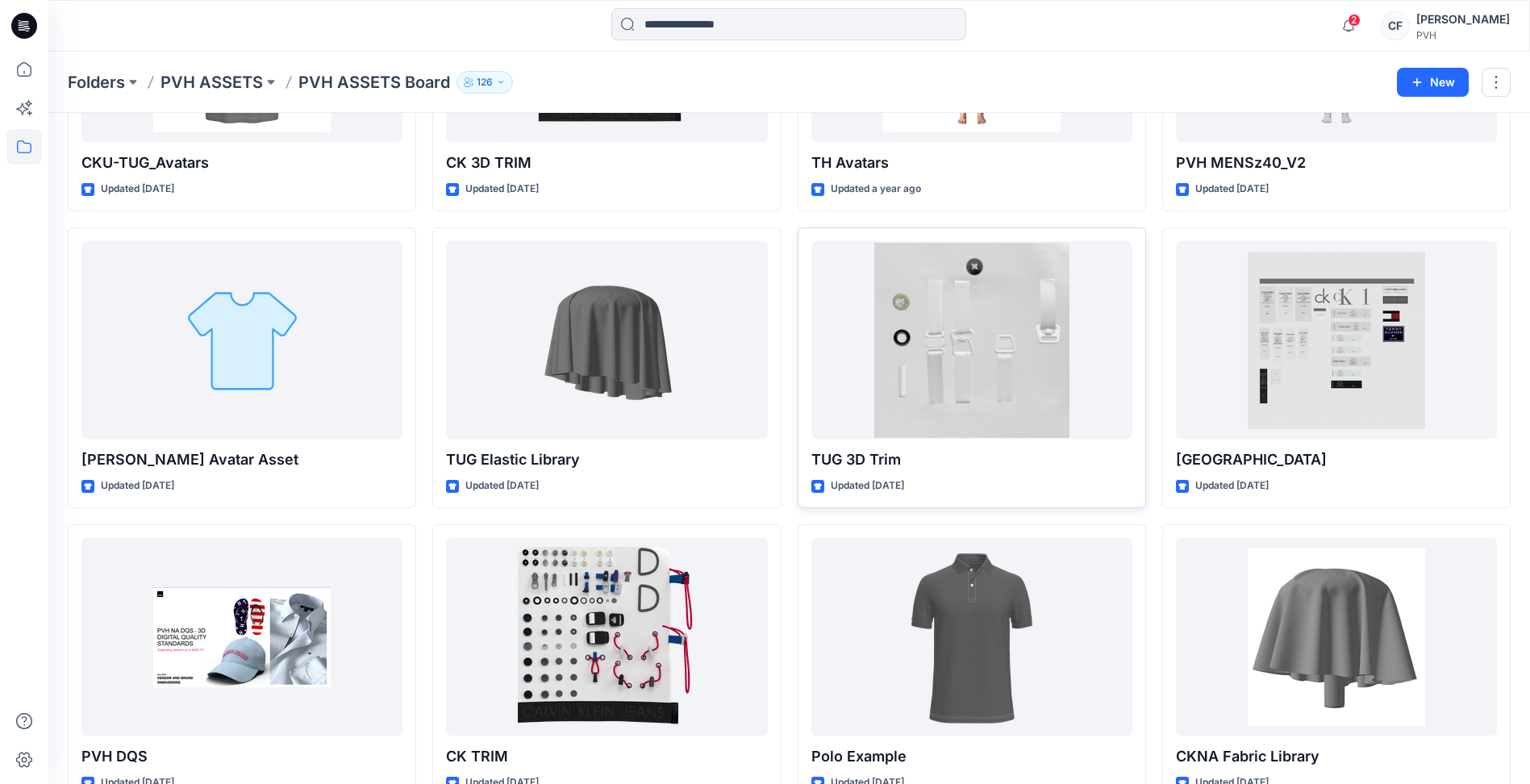
scroll to position [649, 0]
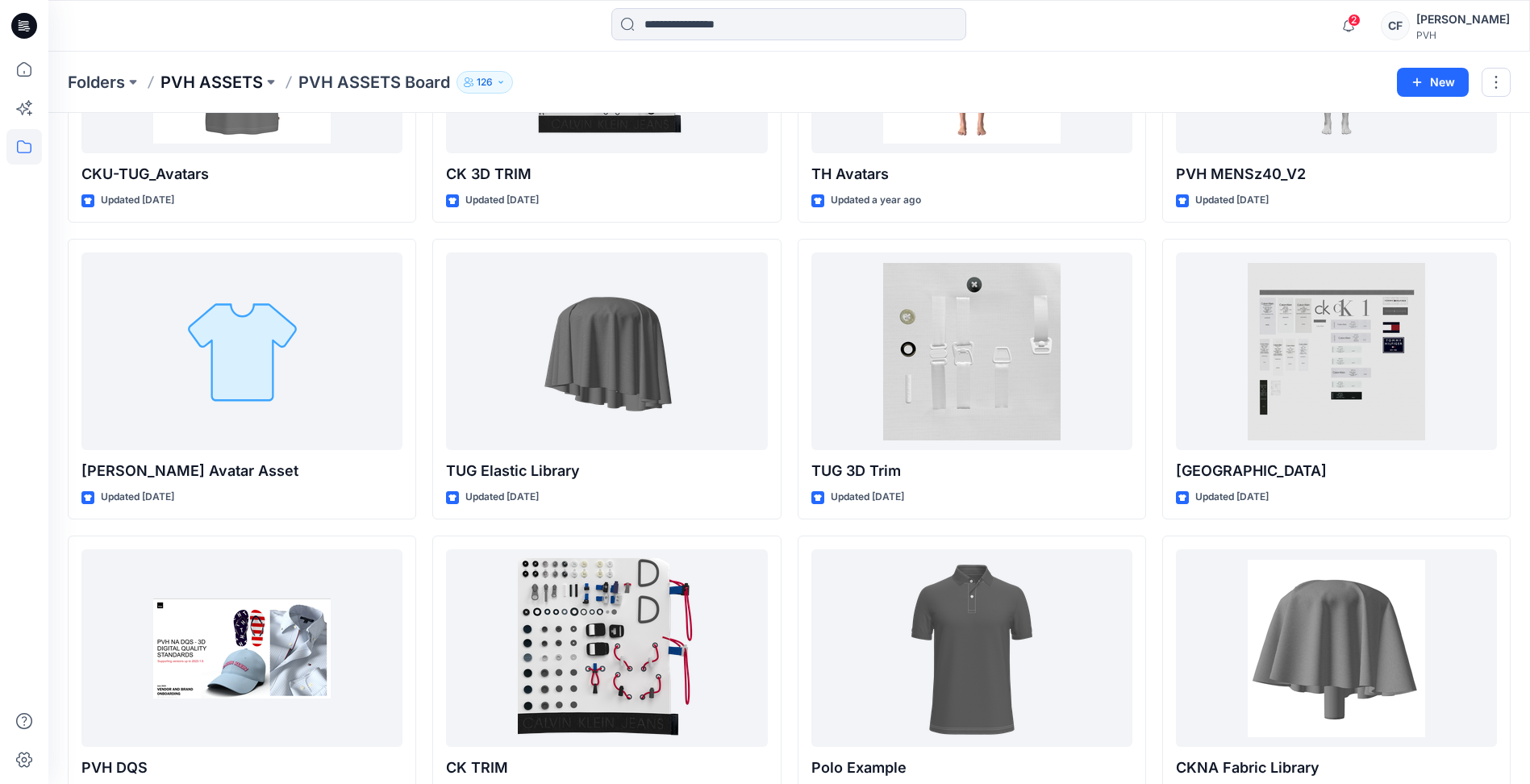
click at [203, 75] on p "PVH ASSETS" at bounding box center [212, 82] width 103 height 23
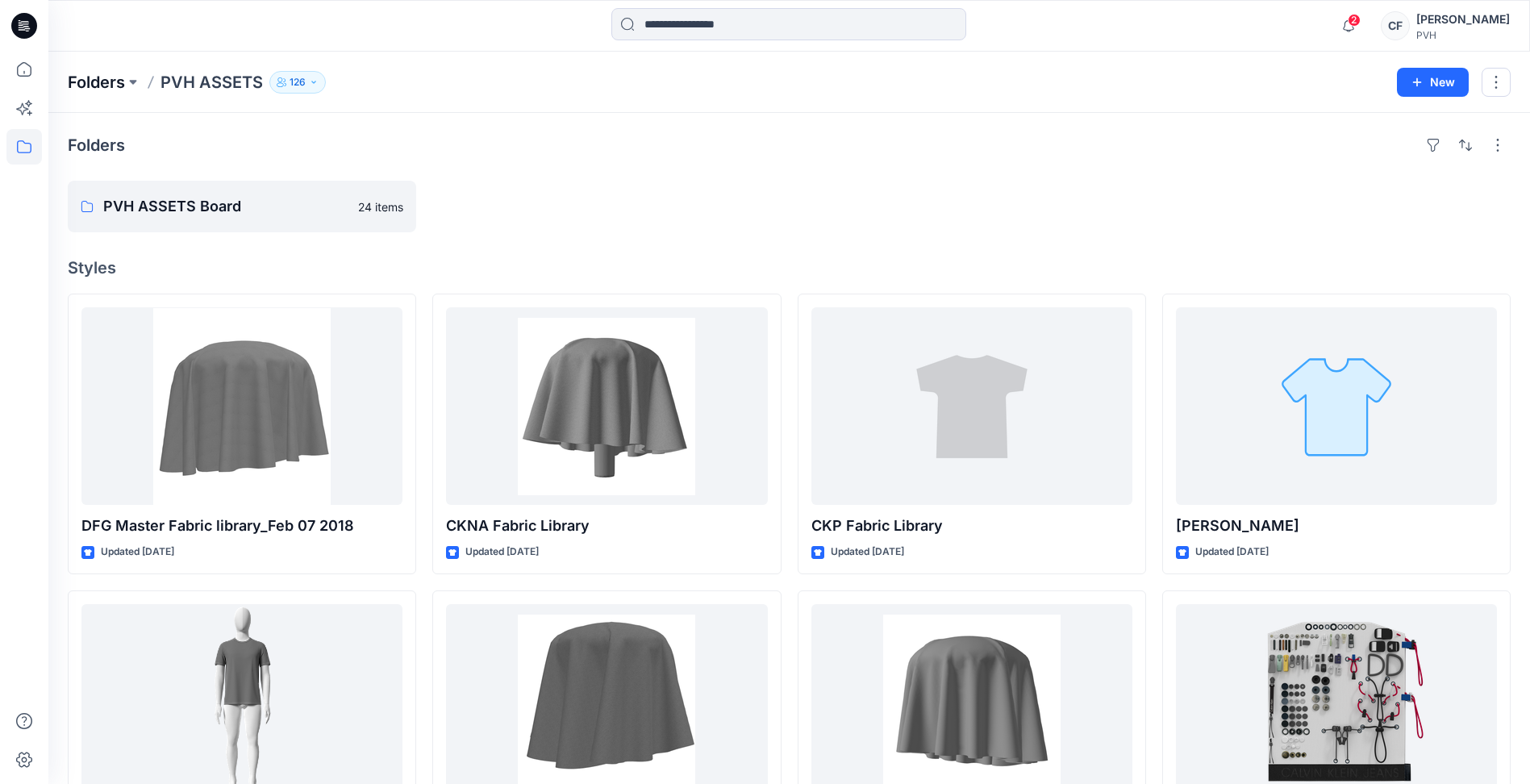
click at [95, 80] on p "Folders" at bounding box center [96, 82] width 57 height 23
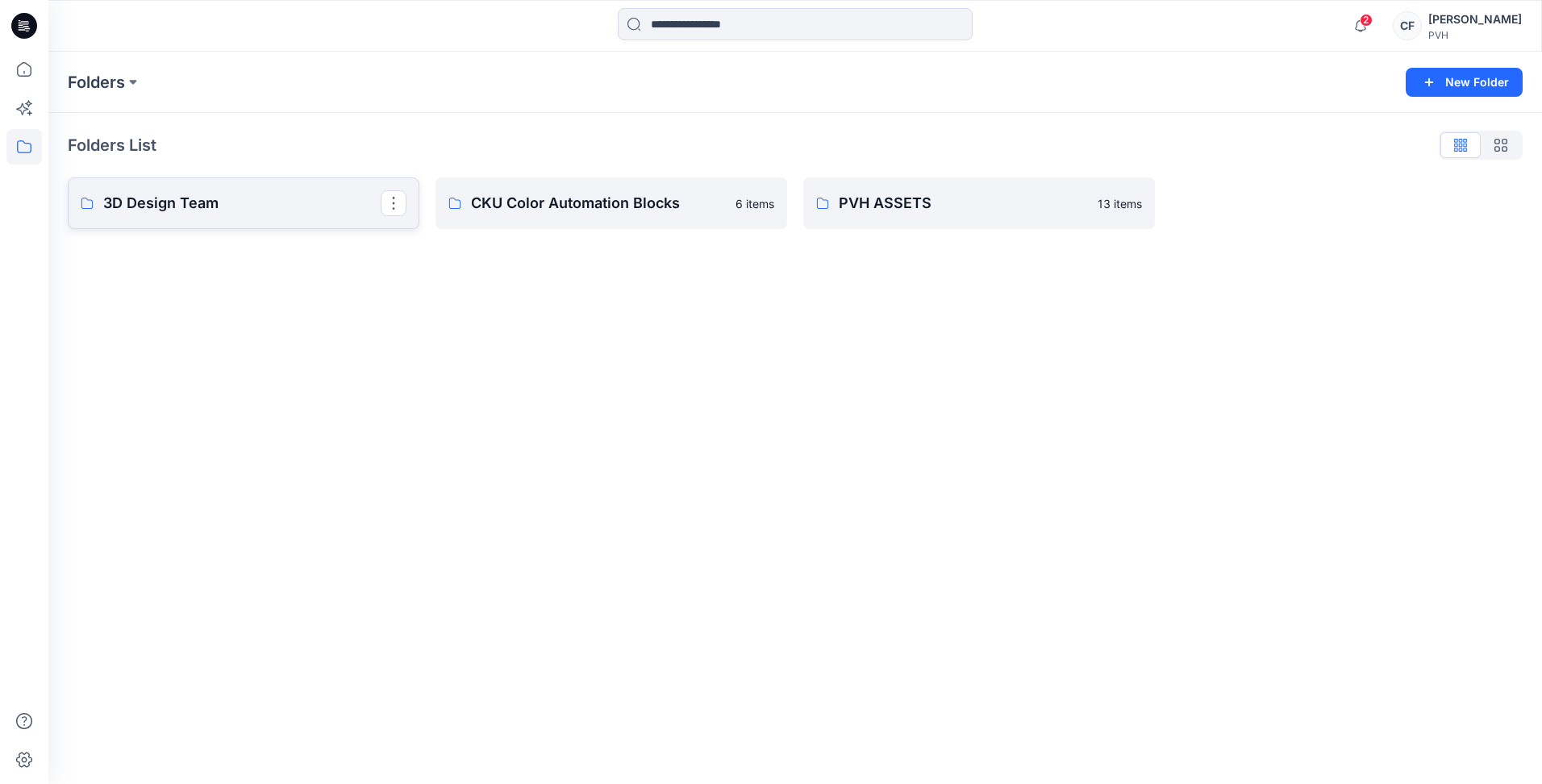
click at [271, 217] on link "3D Design Team" at bounding box center [244, 203] width 352 height 52
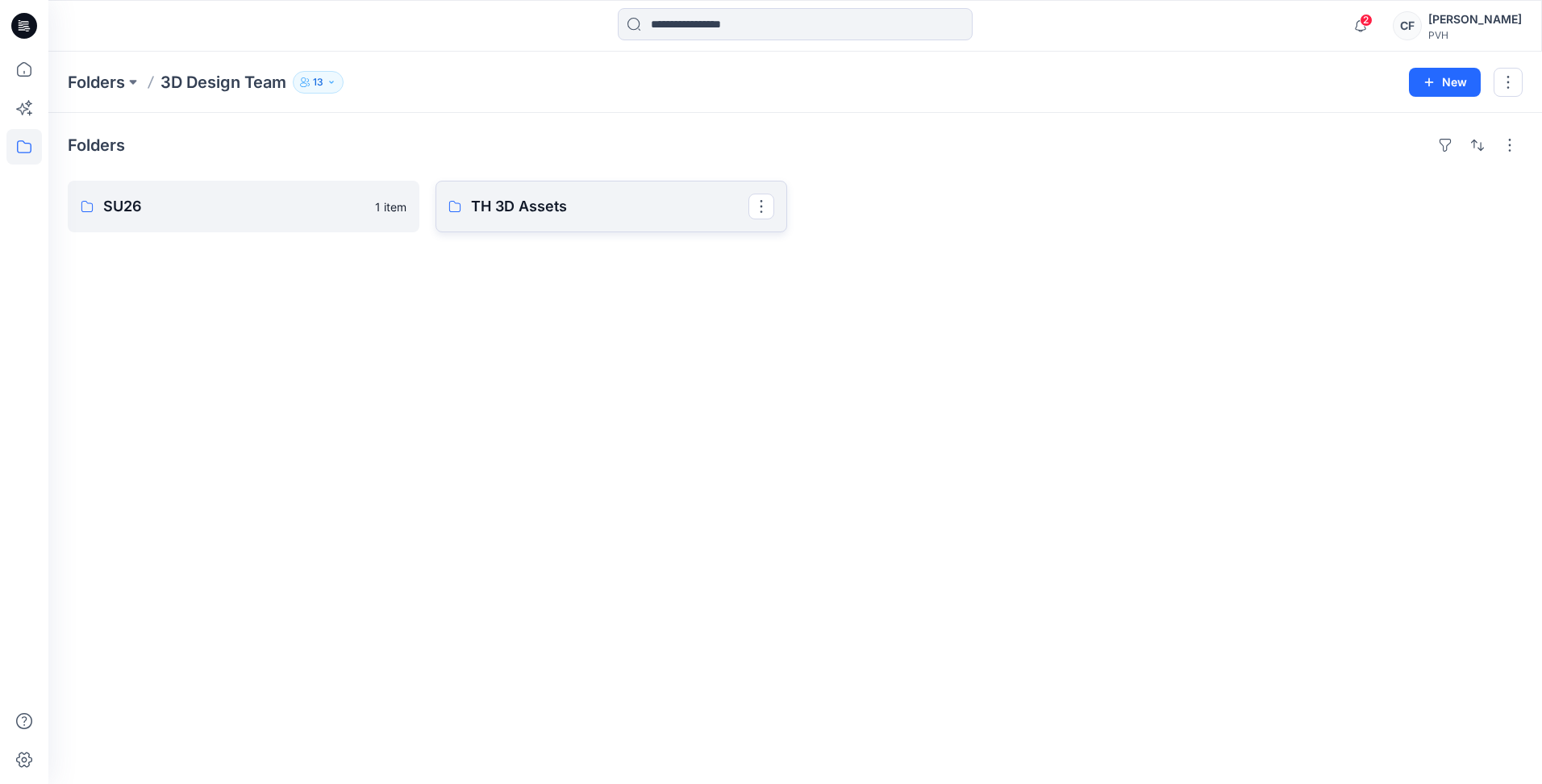
click at [591, 192] on link "TH 3D Assets" at bounding box center [611, 206] width 352 height 52
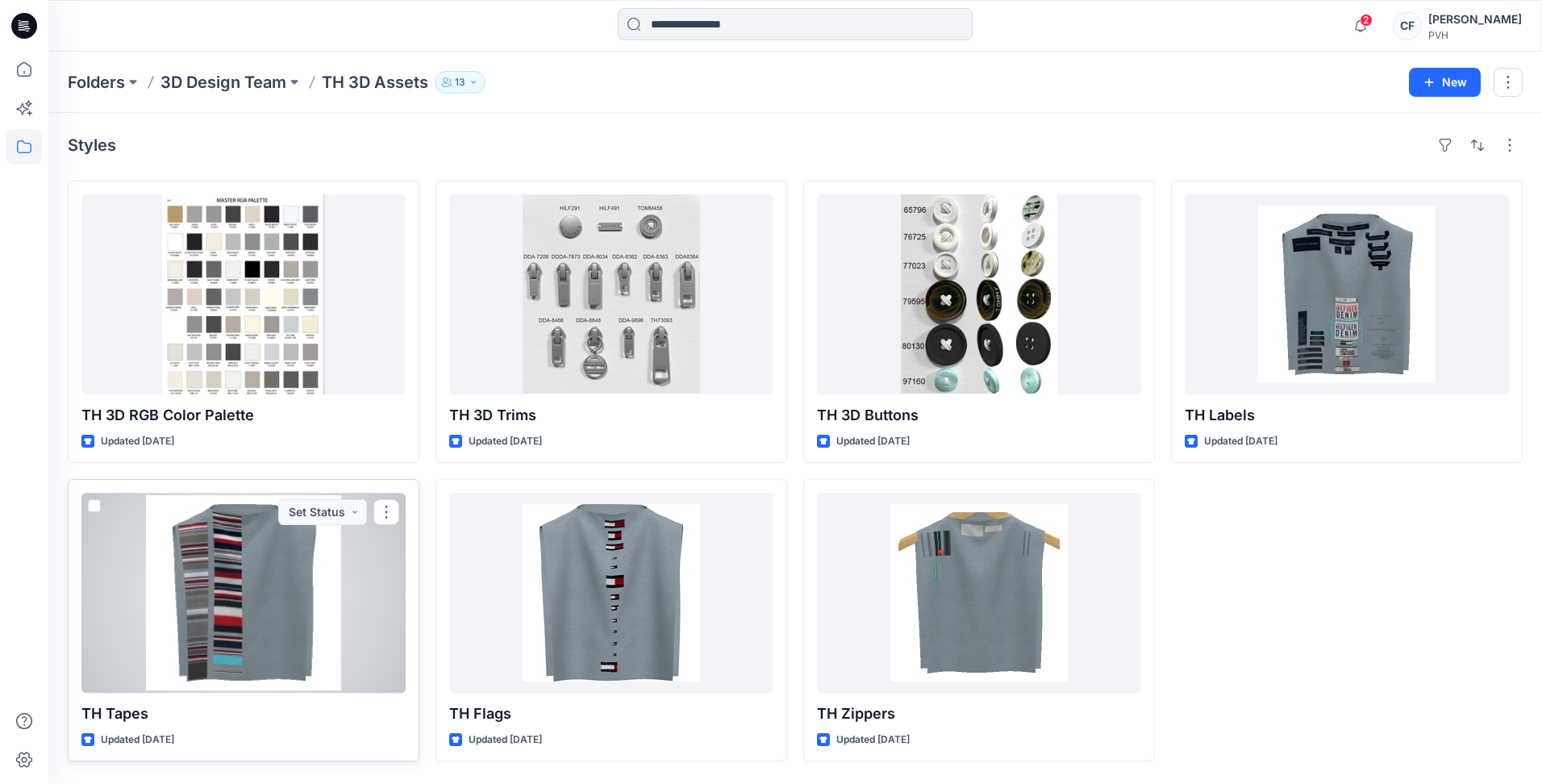
click at [242, 630] on div at bounding box center [244, 592] width 324 height 200
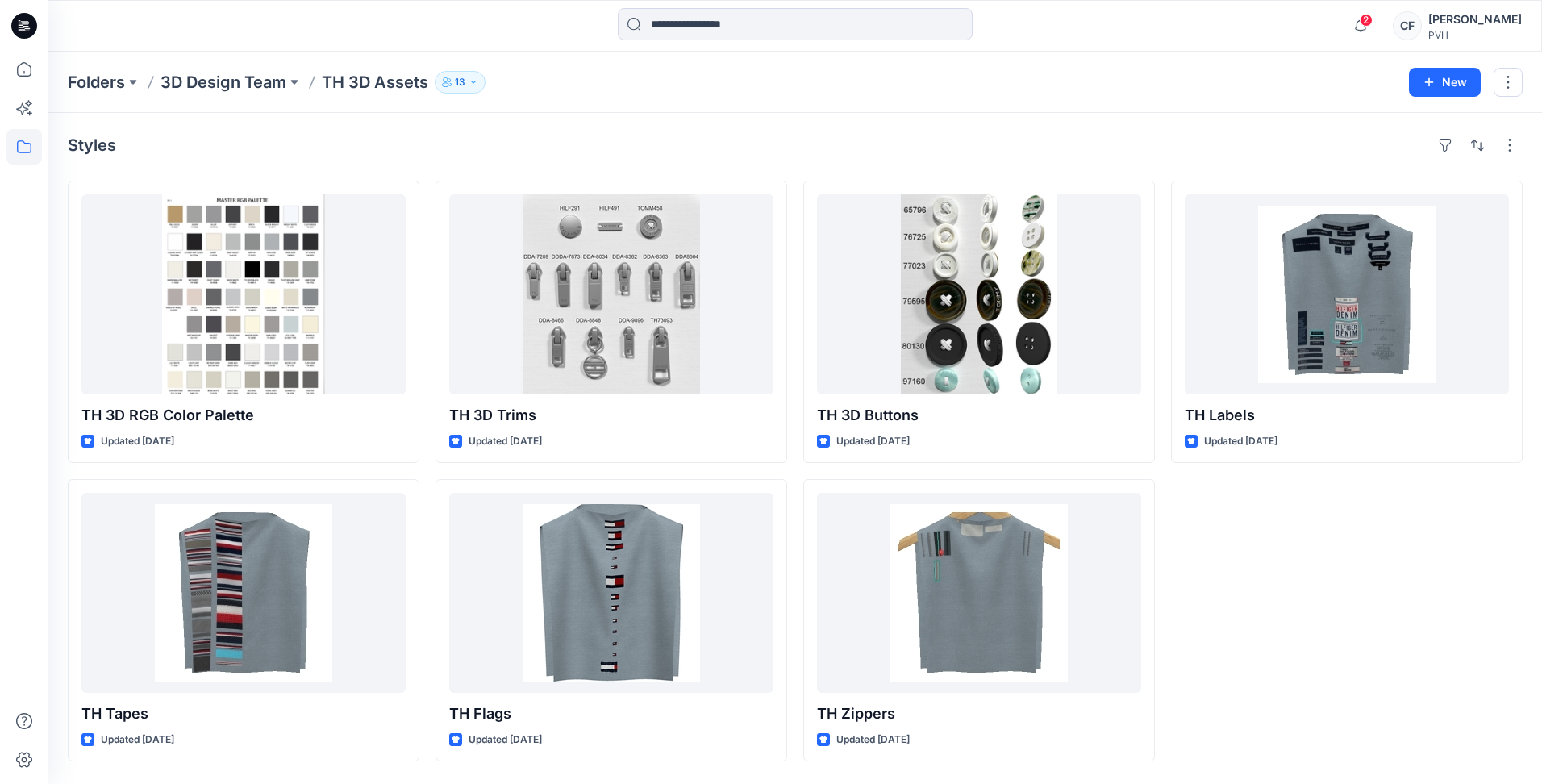
click at [1405, 508] on div "TH Labels Updated [DATE]" at bounding box center [1346, 471] width 352 height 581
click at [257, 80] on p "3D Design Team" at bounding box center [224, 82] width 126 height 23
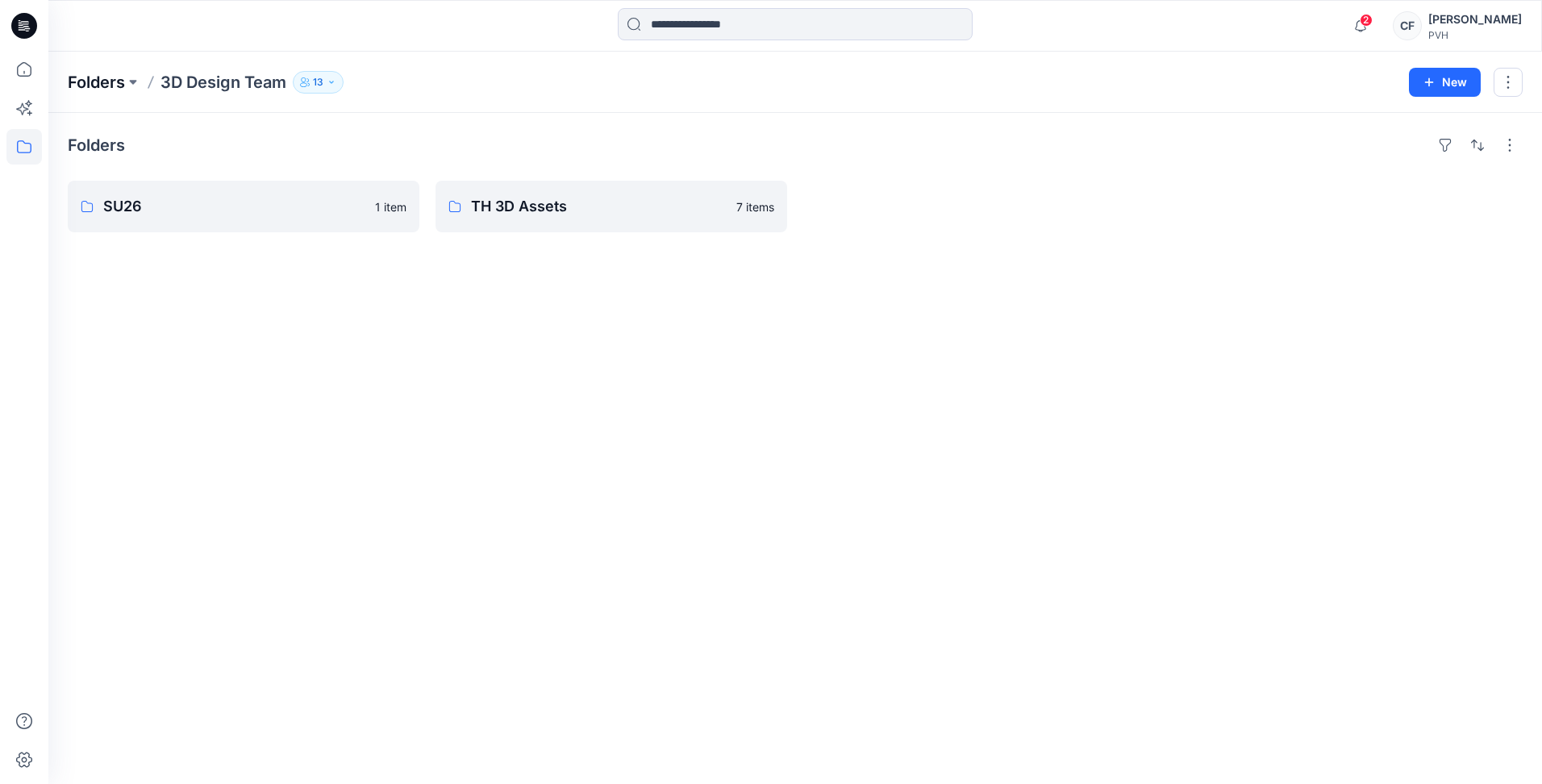
click at [109, 83] on p "Folders" at bounding box center [96, 82] width 57 height 23
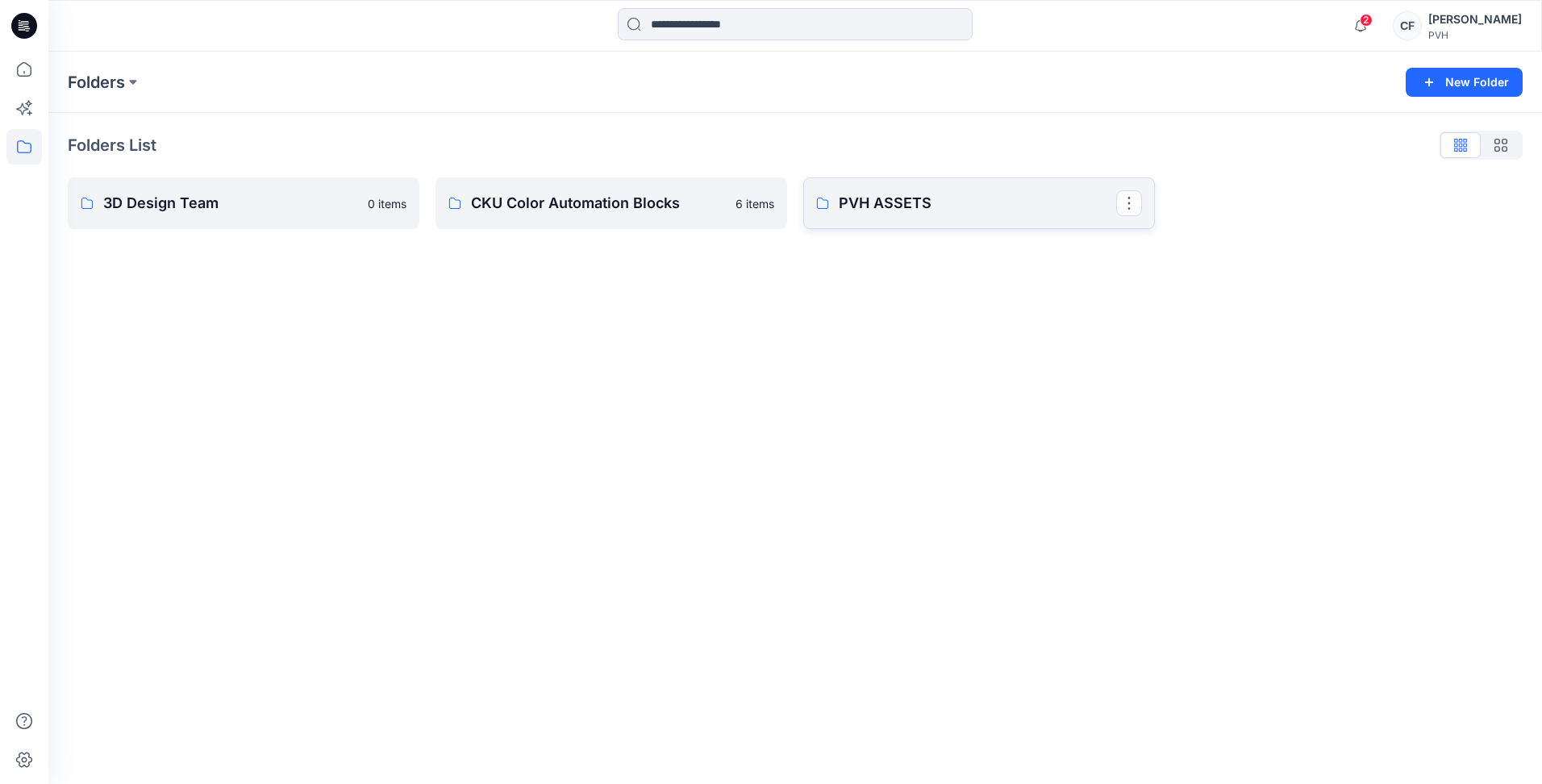
click at [884, 194] on p "PVH ASSETS" at bounding box center [977, 203] width 277 height 23
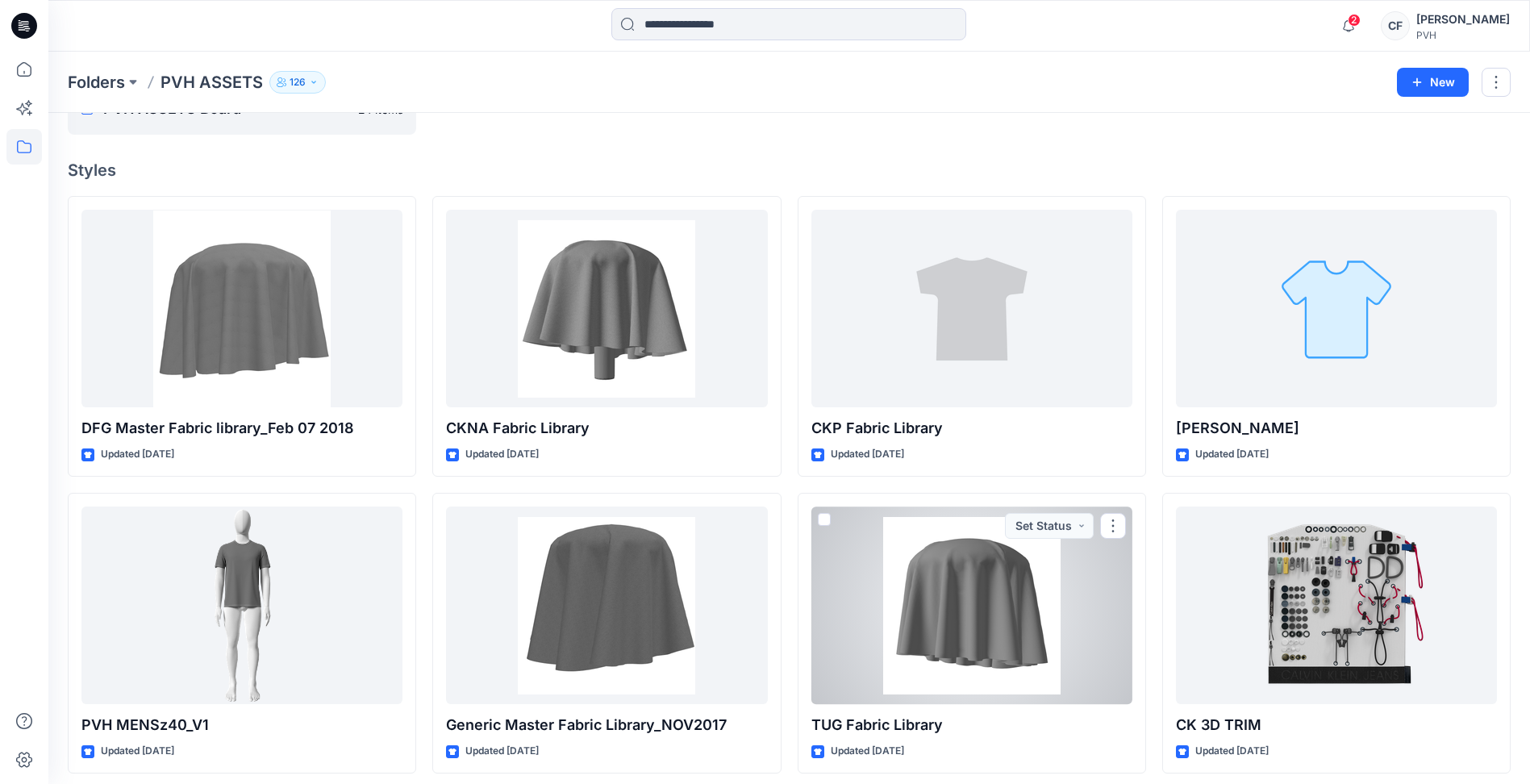
scroll to position [55, 0]
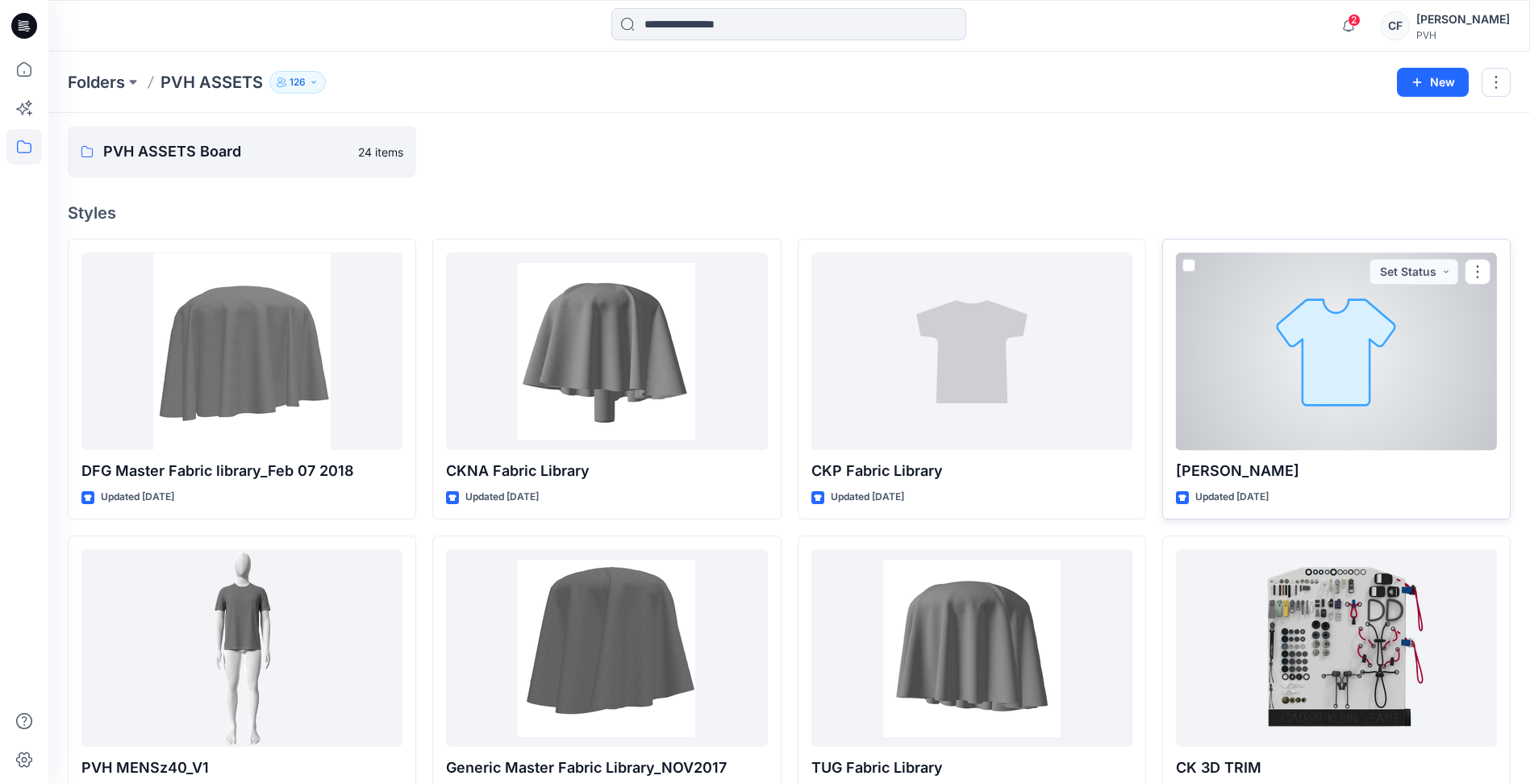
click at [1213, 363] on div at bounding box center [1335, 351] width 321 height 197
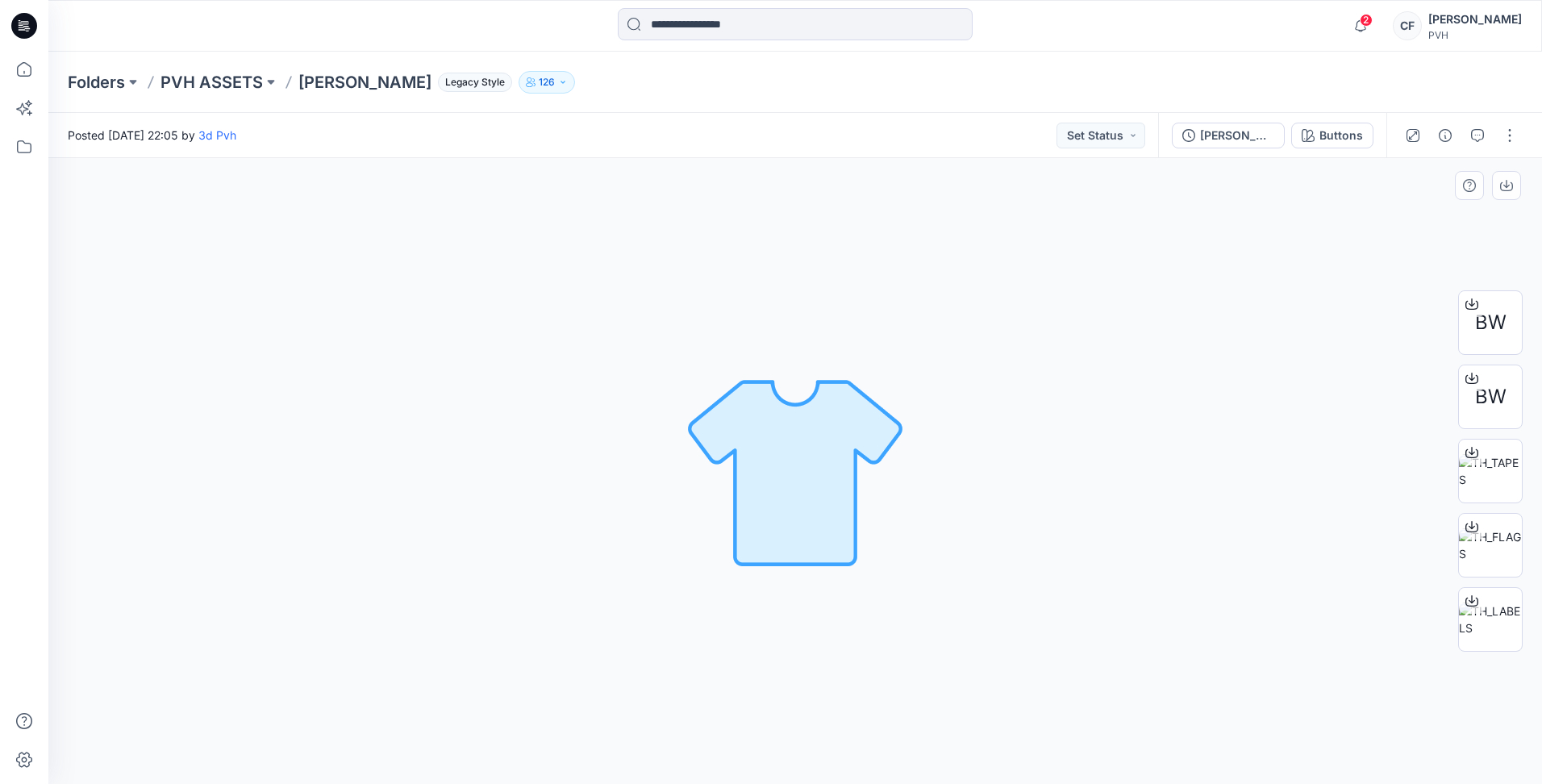
click at [1271, 692] on div "Buttons Loading... Material Properties Loading..." at bounding box center [795, 471] width 1493 height 626
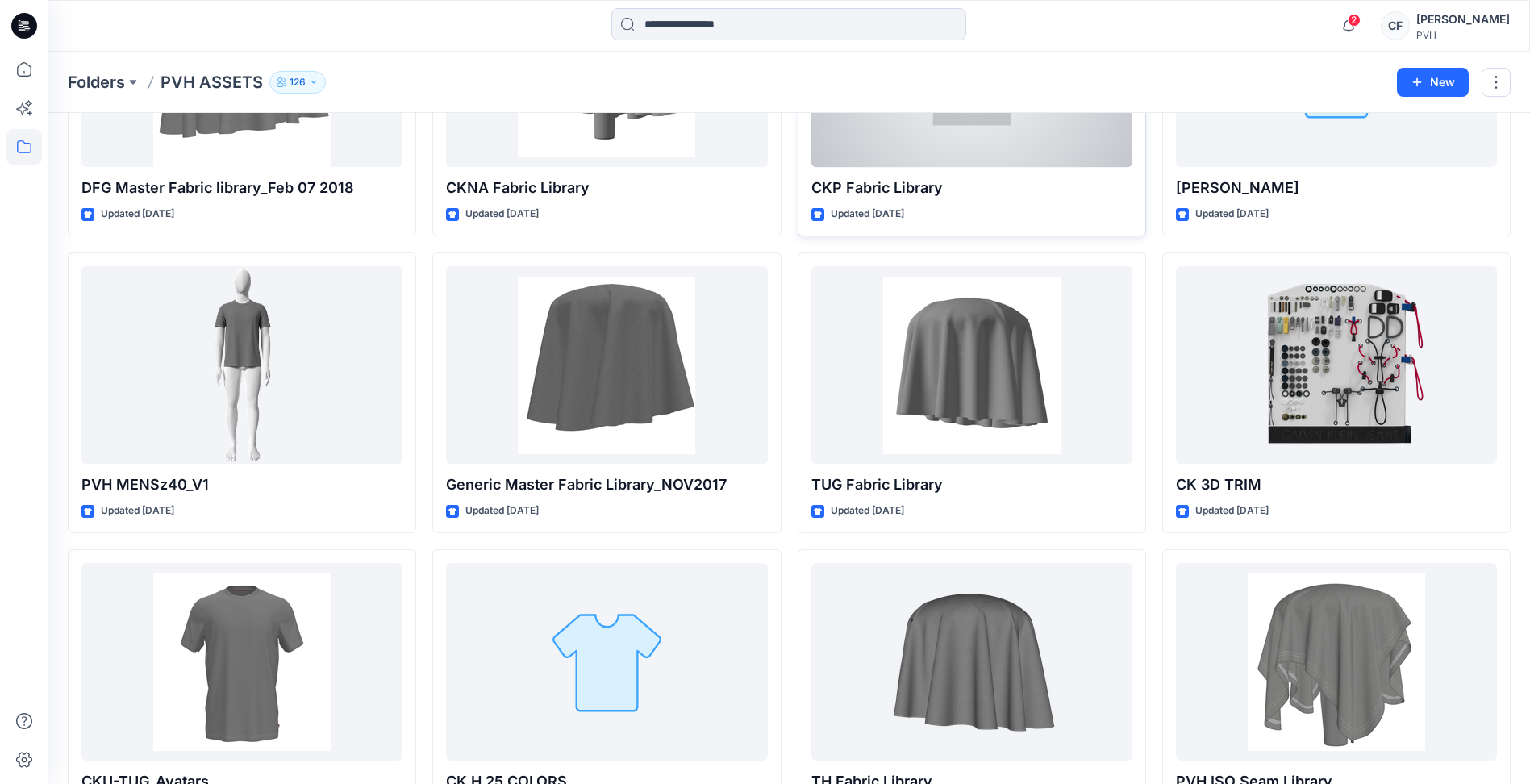
scroll to position [377, 0]
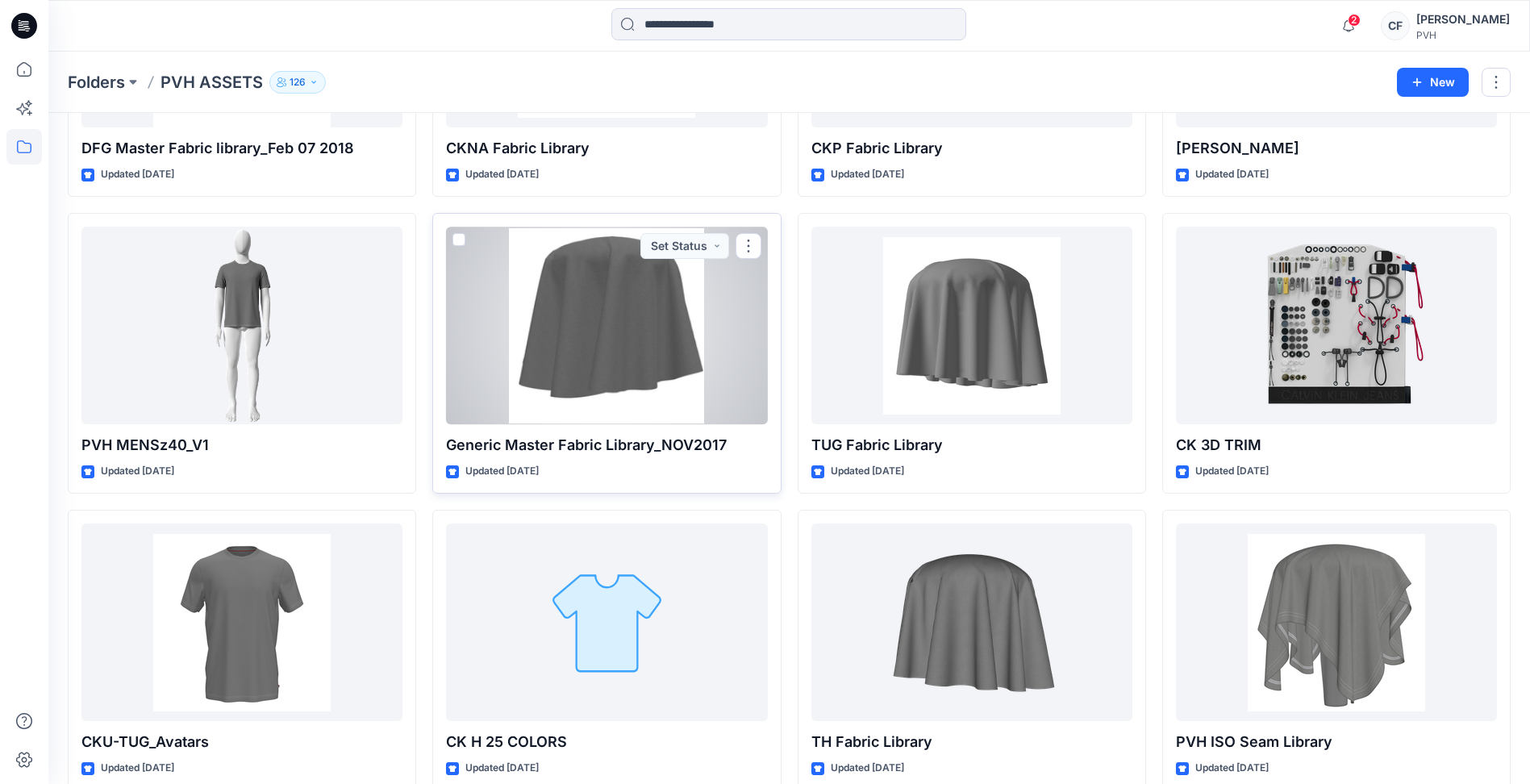
click at [647, 286] on div at bounding box center [606, 325] width 321 height 197
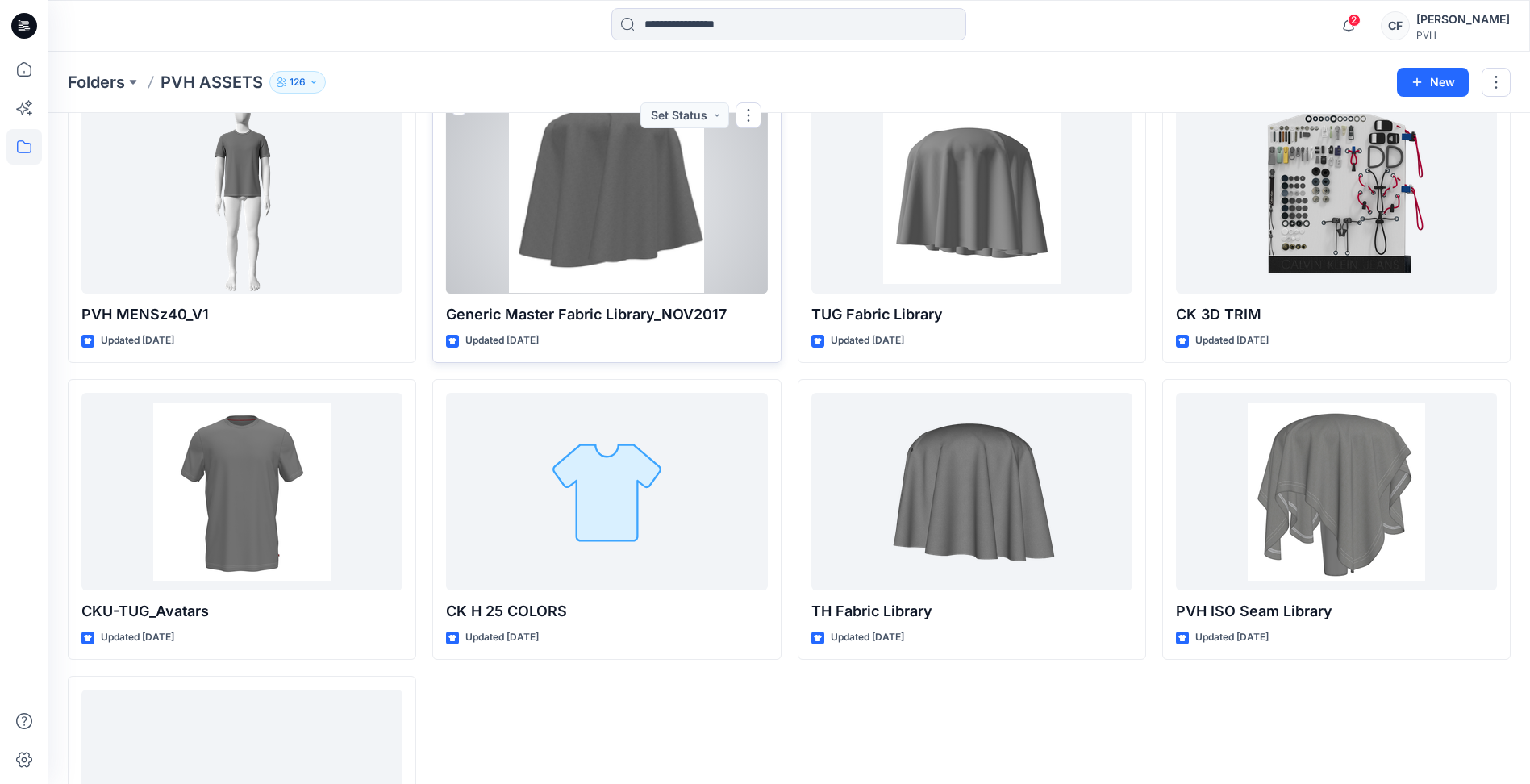
scroll to position [699, 0]
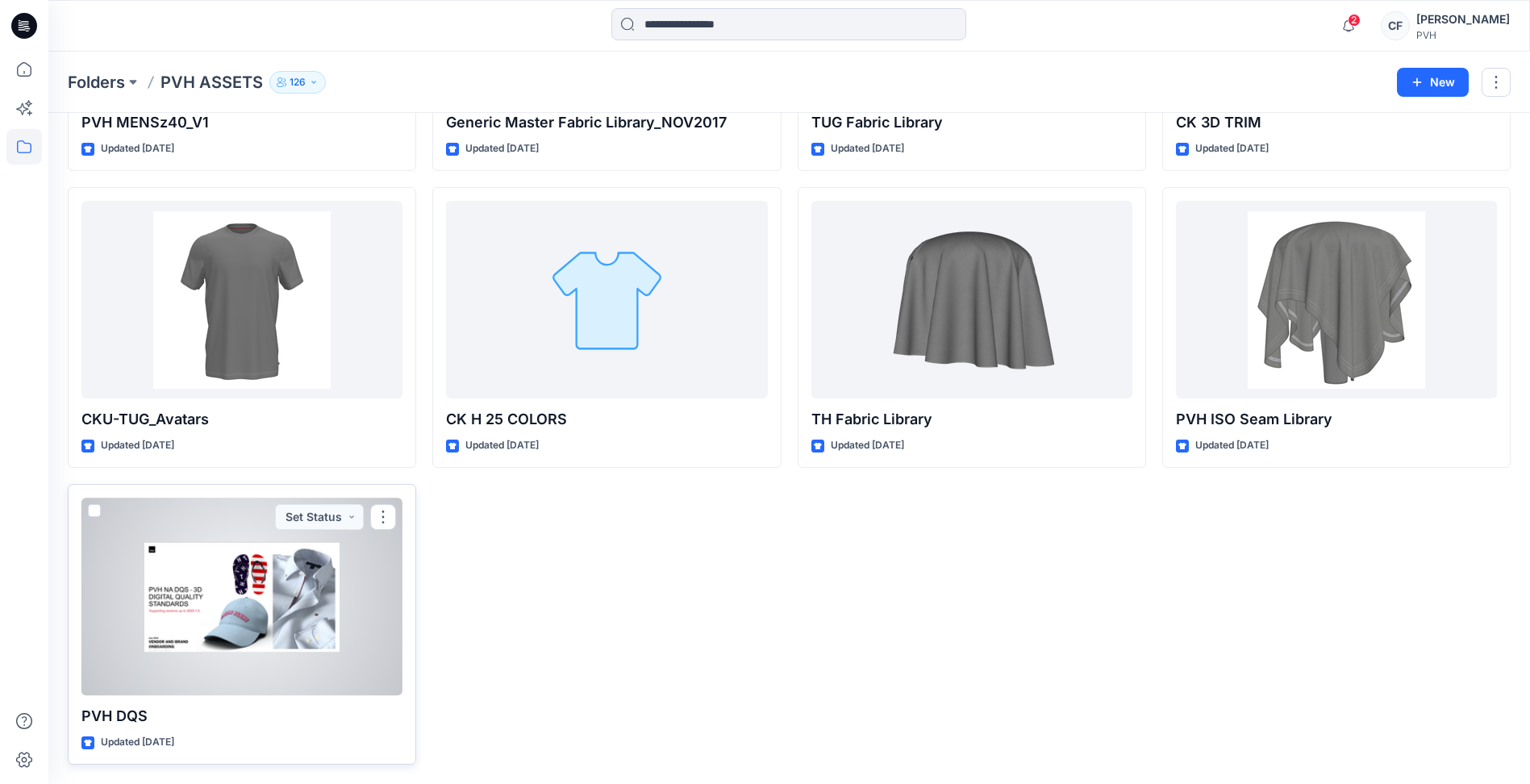
click at [280, 591] on div at bounding box center [242, 596] width 321 height 197
